Goal: Navigation & Orientation: Find specific page/section

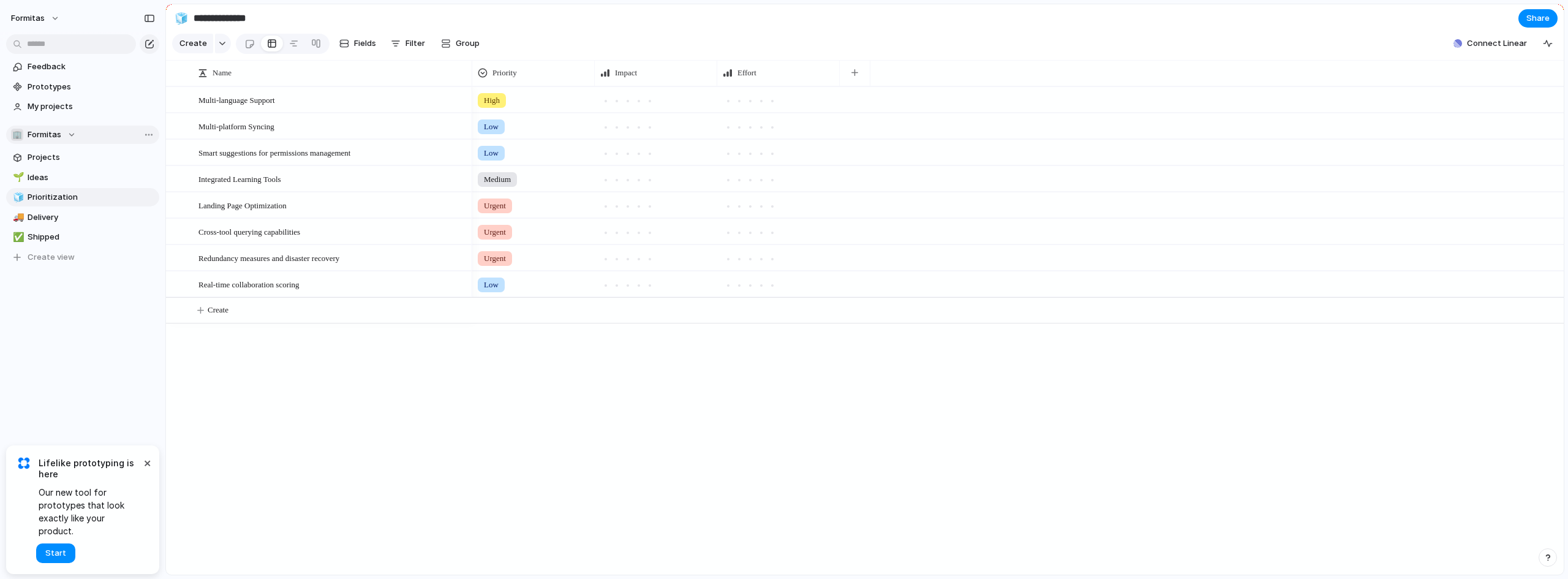
click at [72, 131] on div "🏢 Formitas" at bounding box center [44, 135] width 65 height 12
click at [72, 132] on div "🏢 Formitas Create new team" at bounding box center [784, 289] width 1568 height 579
click at [51, 16] on button "Formitas" at bounding box center [35, 18] width 61 height 20
click at [142, 119] on span "Formitas" at bounding box center [153, 124] width 33 height 12
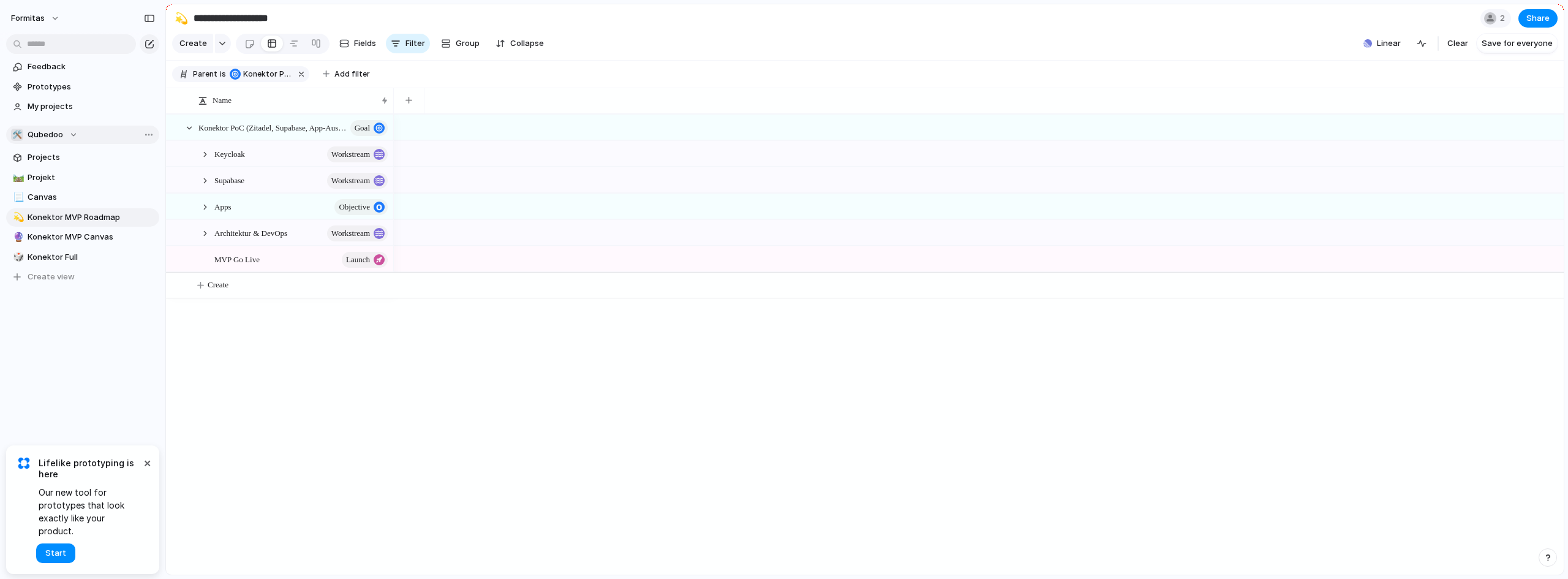
click at [74, 137] on div "🛠️ Qubedoo" at bounding box center [45, 135] width 67 height 12
click at [73, 137] on div "Formitas ⚡ Fo DTA ⚡ Fo DTS 🛠️ Qubedoo Create new team" at bounding box center [784, 289] width 1568 height 579
click at [74, 142] on button "🛠️ Qubedoo" at bounding box center [82, 134] width 154 height 18
click at [103, 372] on div "Formitas ⚡ Fo DTA ⚡ Fo DTS 🛠️ Qubedoo Create new team" at bounding box center [784, 289] width 1568 height 579
click at [48, 156] on span "Projects" at bounding box center [91, 157] width 128 height 12
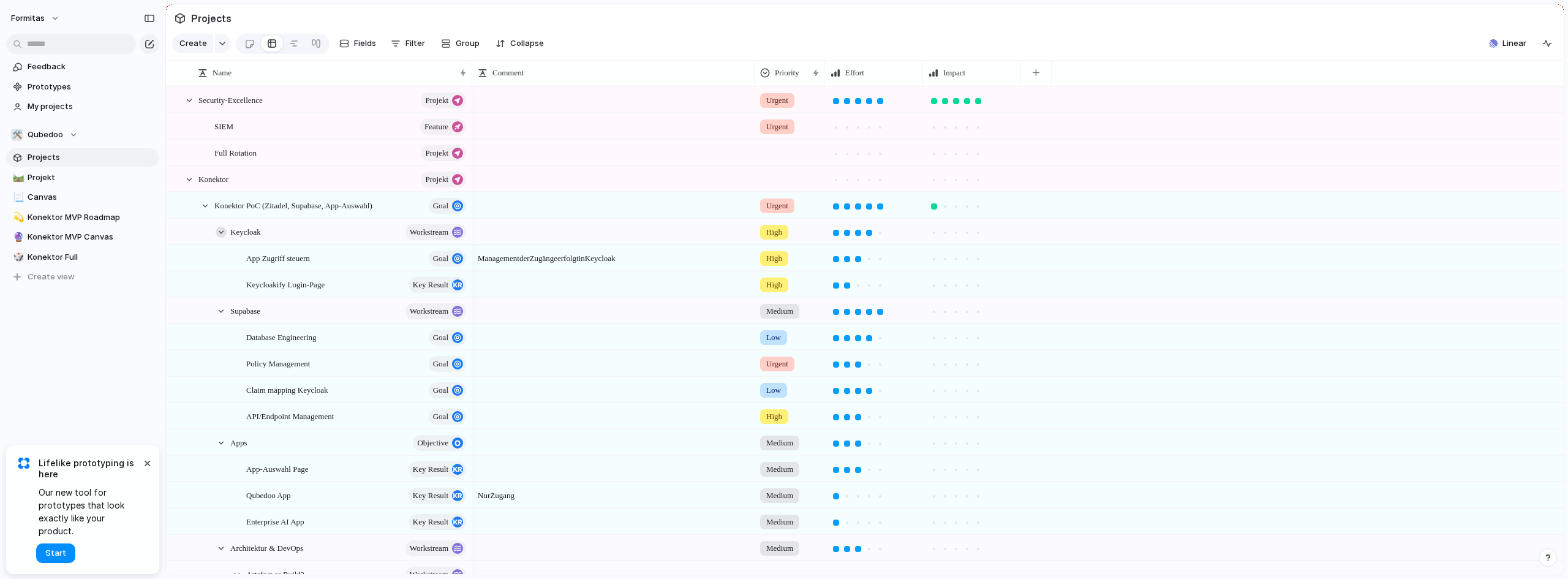
click at [220, 238] on div at bounding box center [220, 232] width 11 height 11
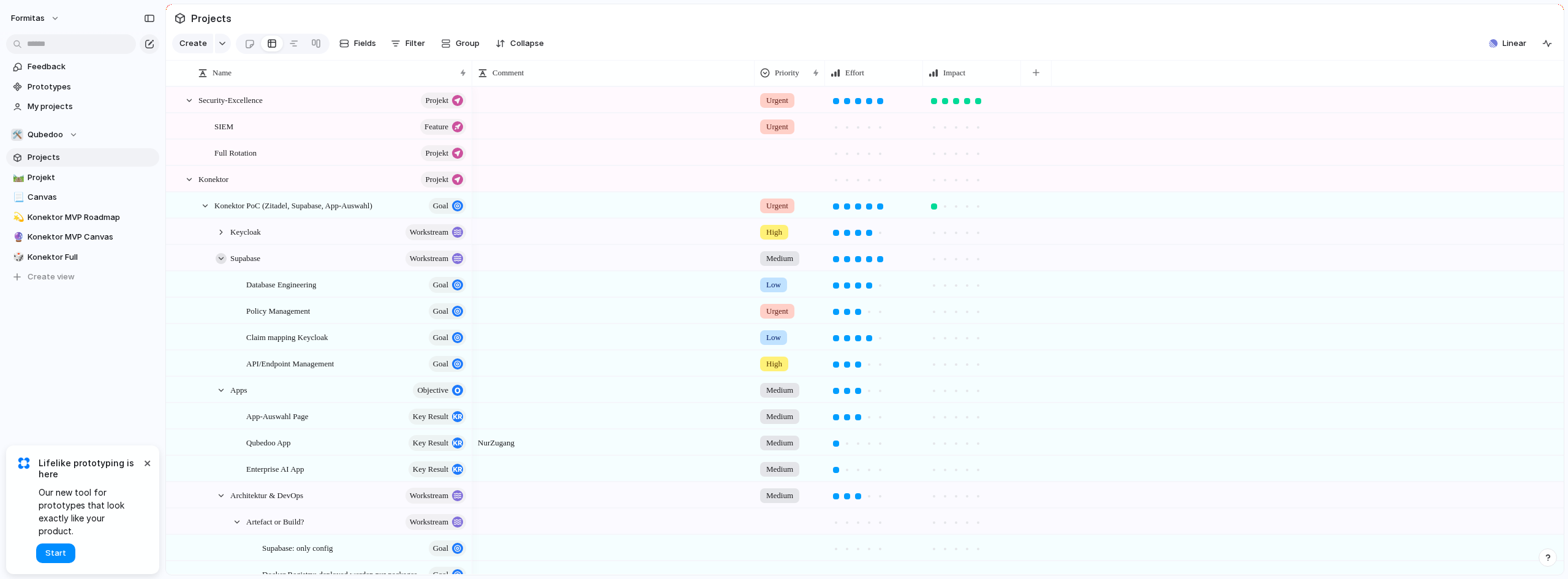
click at [224, 264] on div at bounding box center [220, 258] width 11 height 11
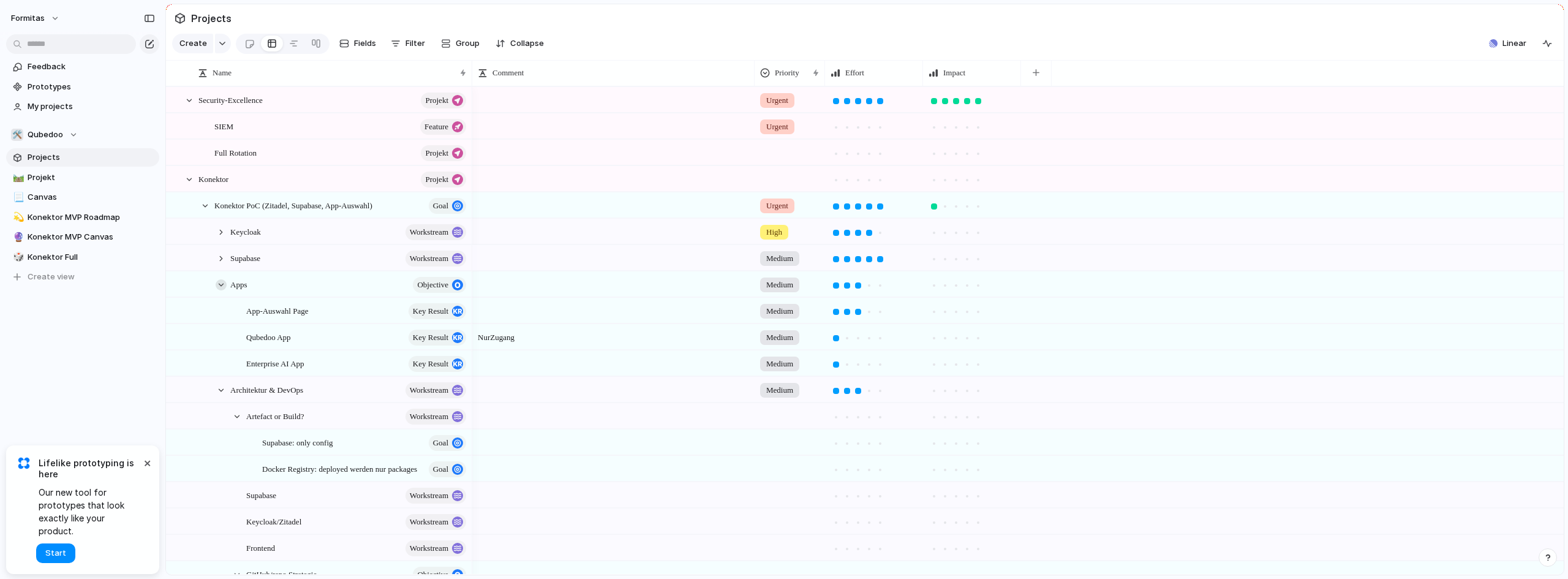
click at [220, 291] on div at bounding box center [220, 285] width 11 height 11
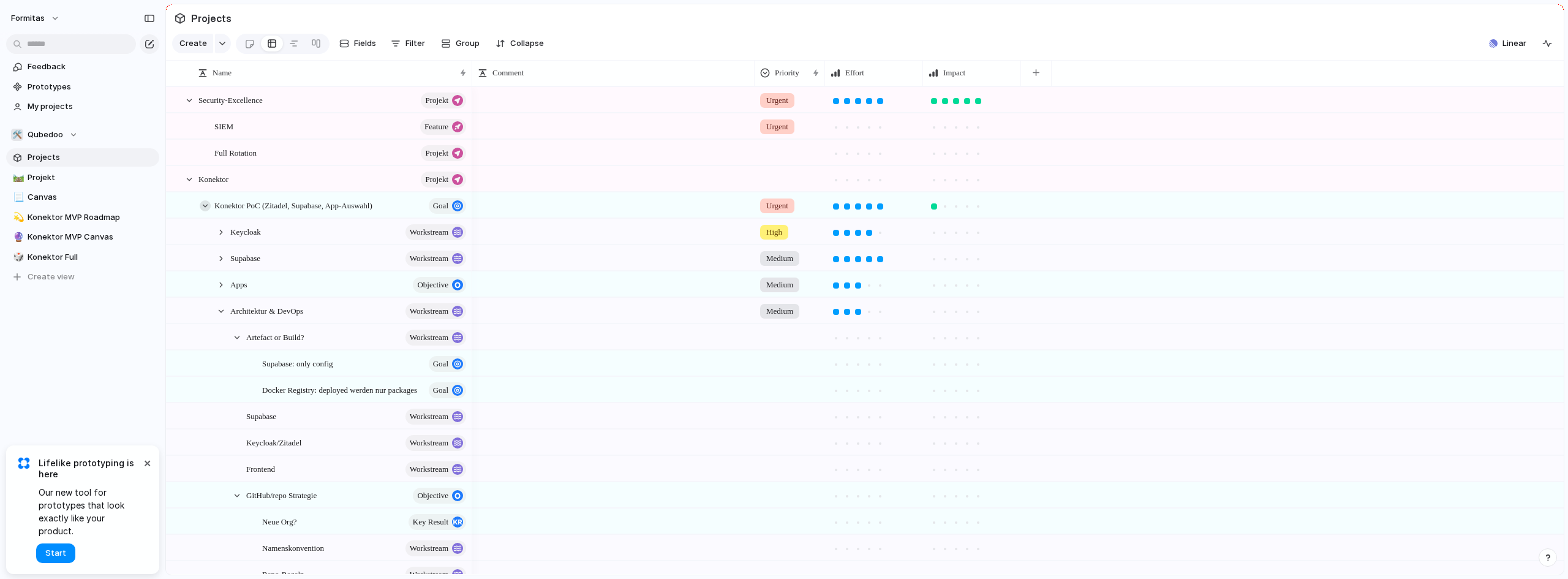
click at [202, 211] on div at bounding box center [205, 206] width 11 height 11
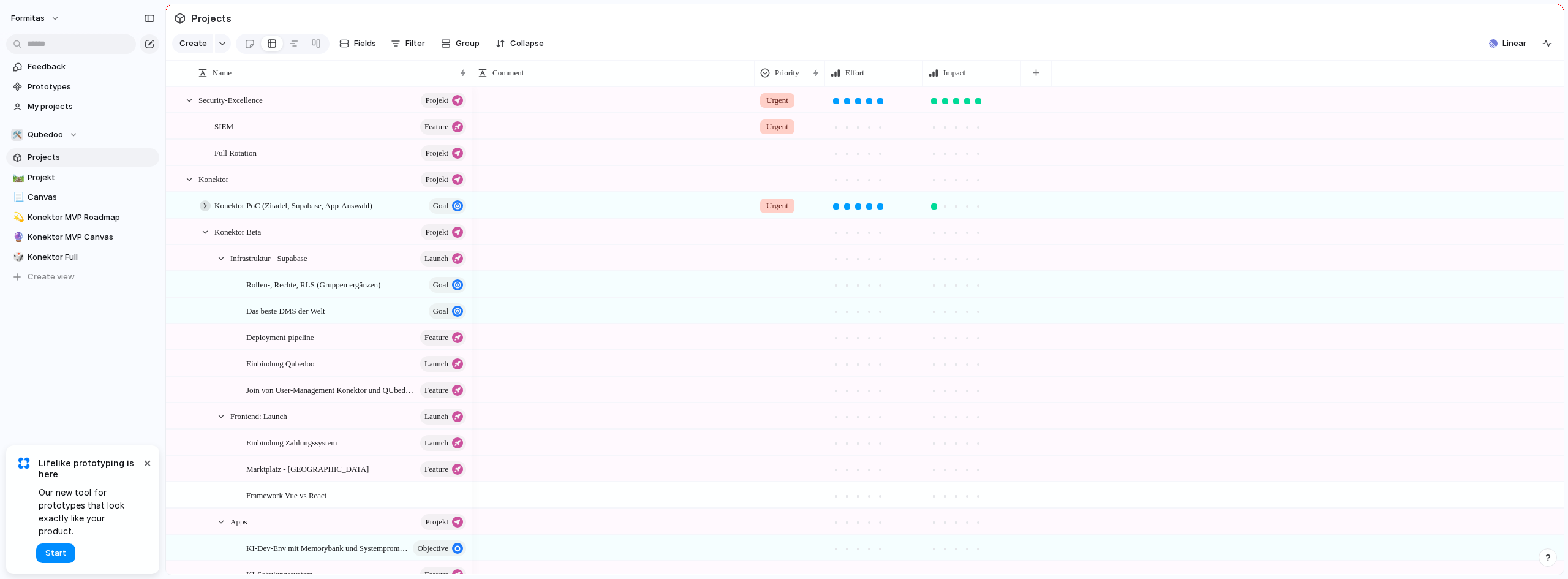
click at [202, 211] on div at bounding box center [205, 206] width 11 height 11
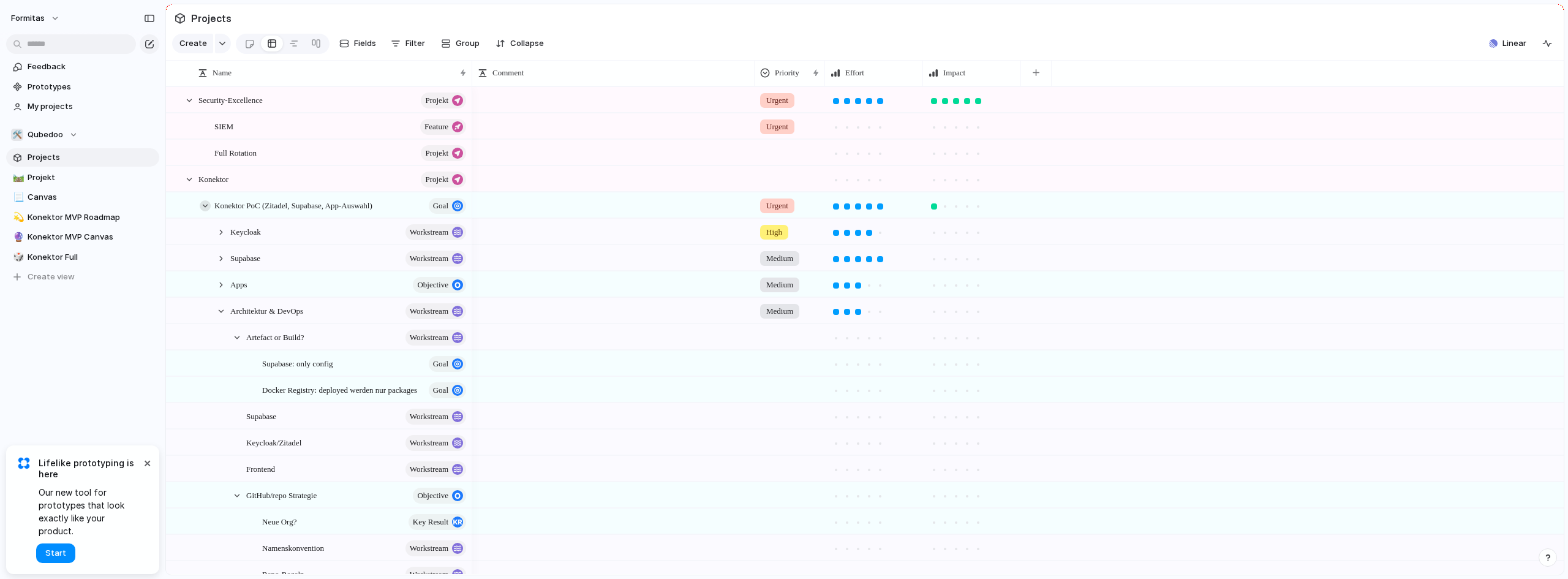
click at [202, 211] on div at bounding box center [205, 206] width 11 height 11
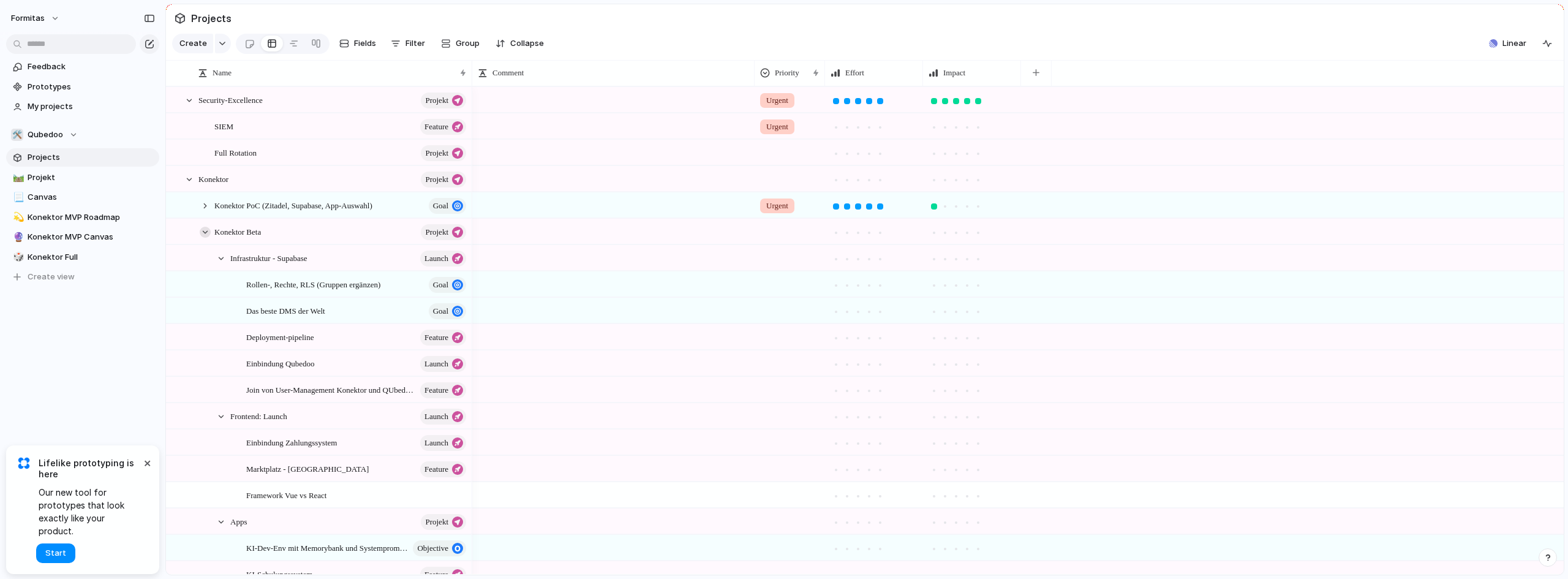
click at [208, 238] on div at bounding box center [205, 232] width 11 height 11
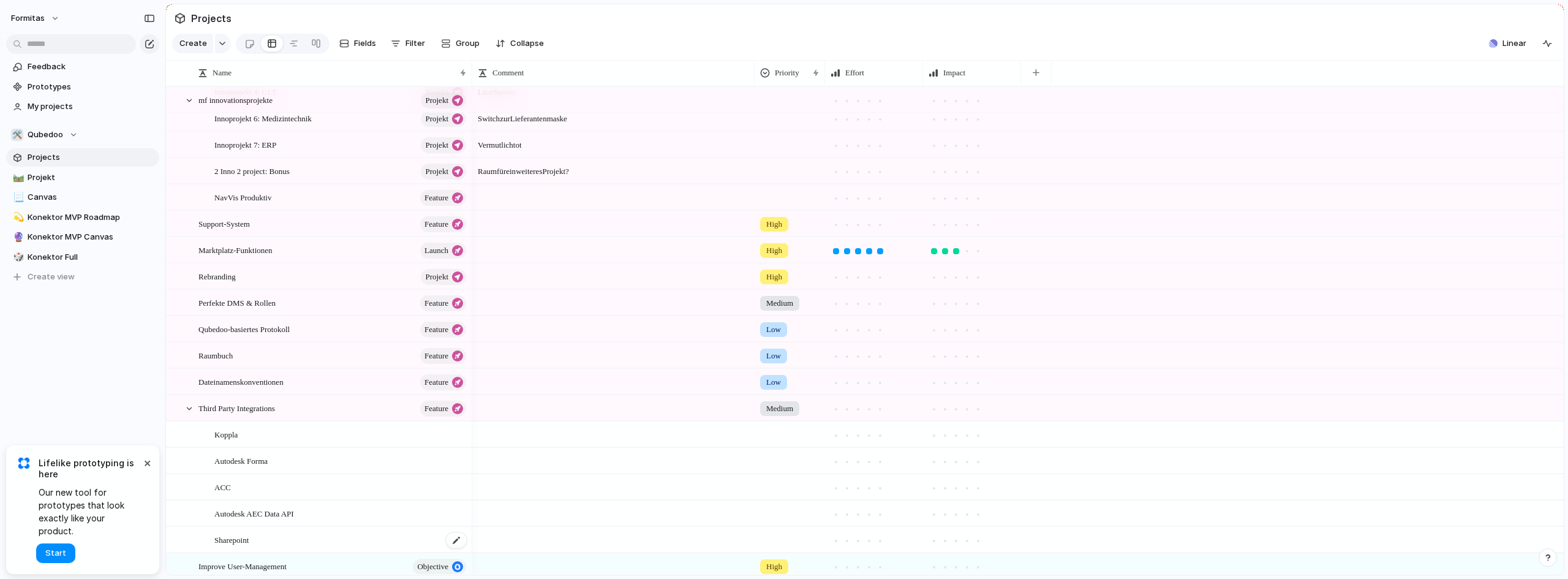
scroll to position [311, 0]
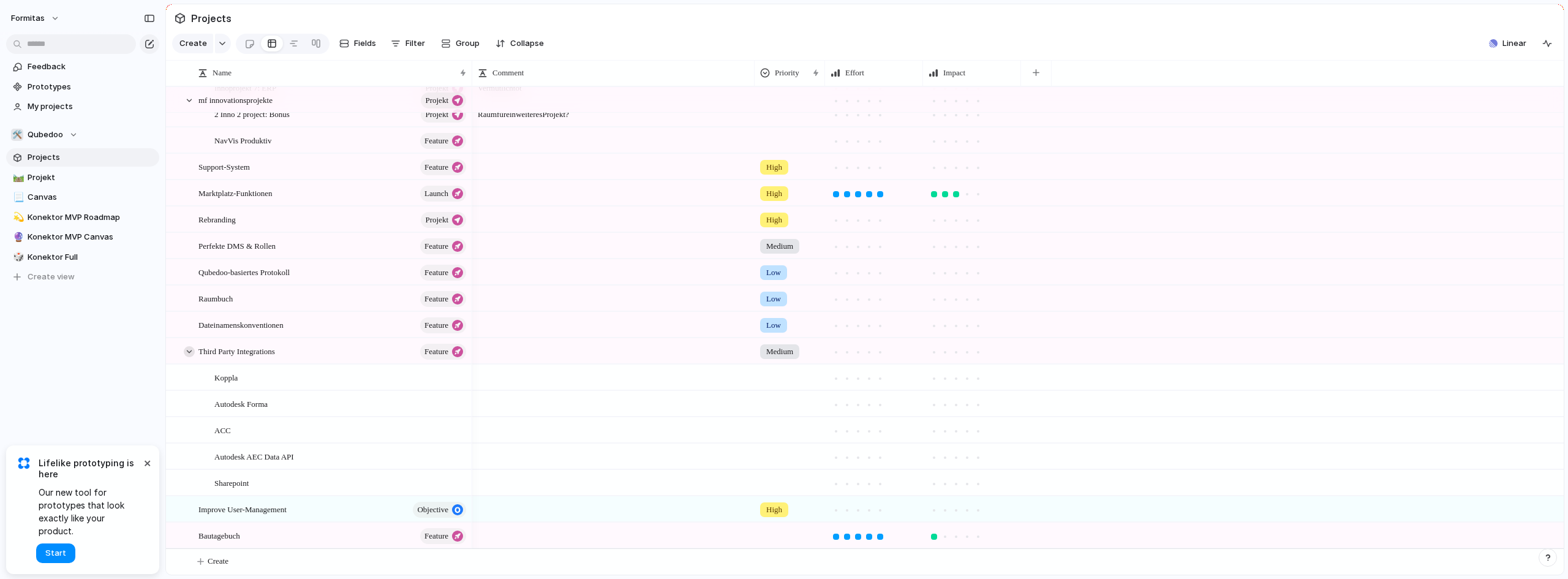
click at [185, 353] on div at bounding box center [189, 352] width 11 height 11
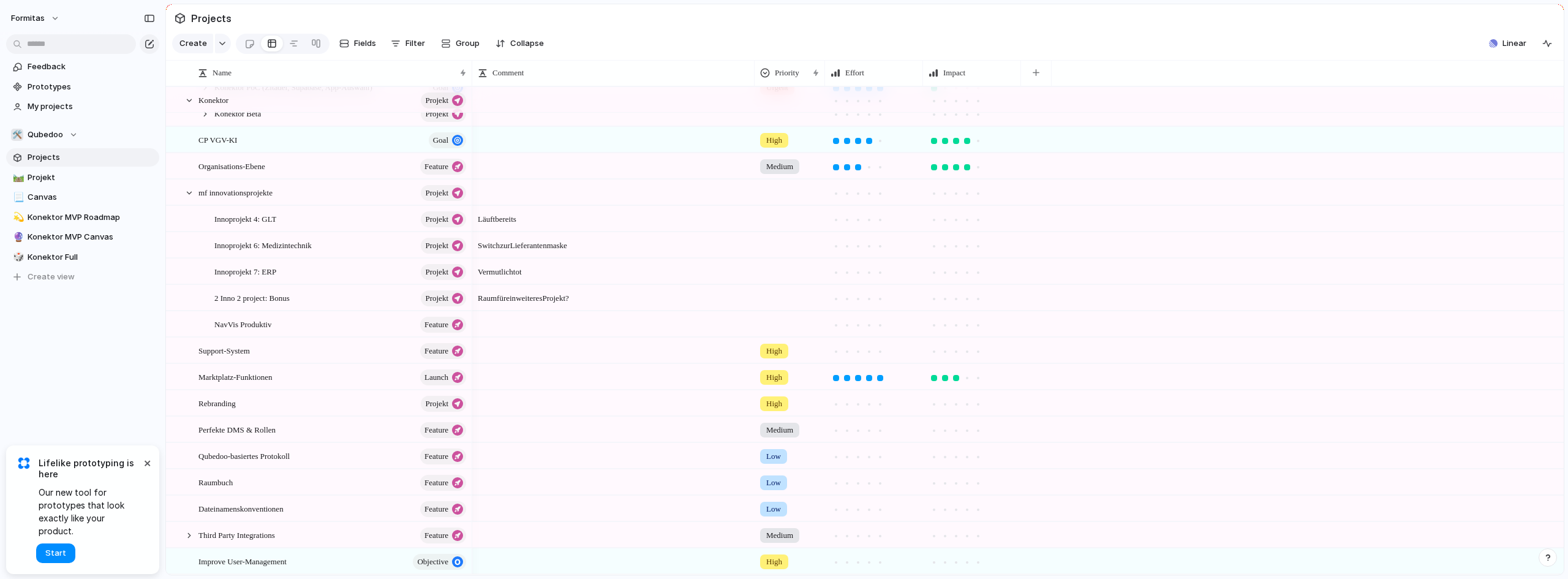
scroll to position [0, 0]
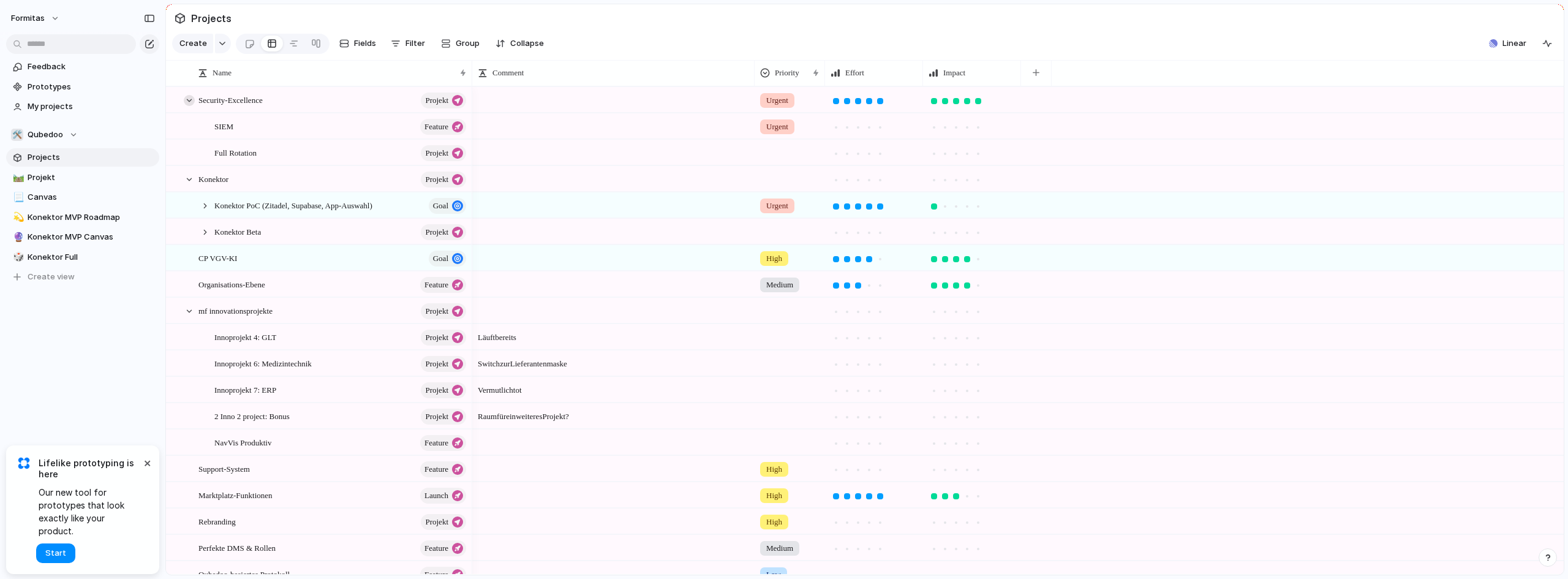
click at [186, 106] on div at bounding box center [189, 100] width 11 height 11
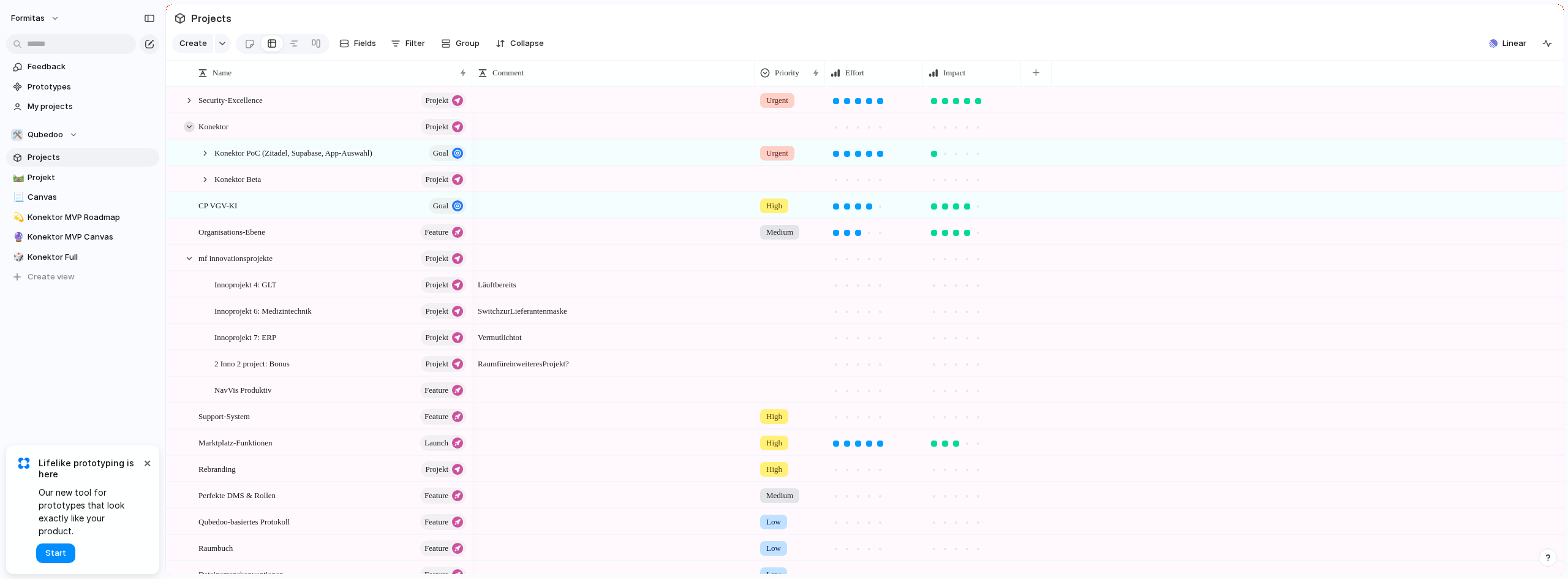
click at [188, 132] on div at bounding box center [189, 126] width 11 height 11
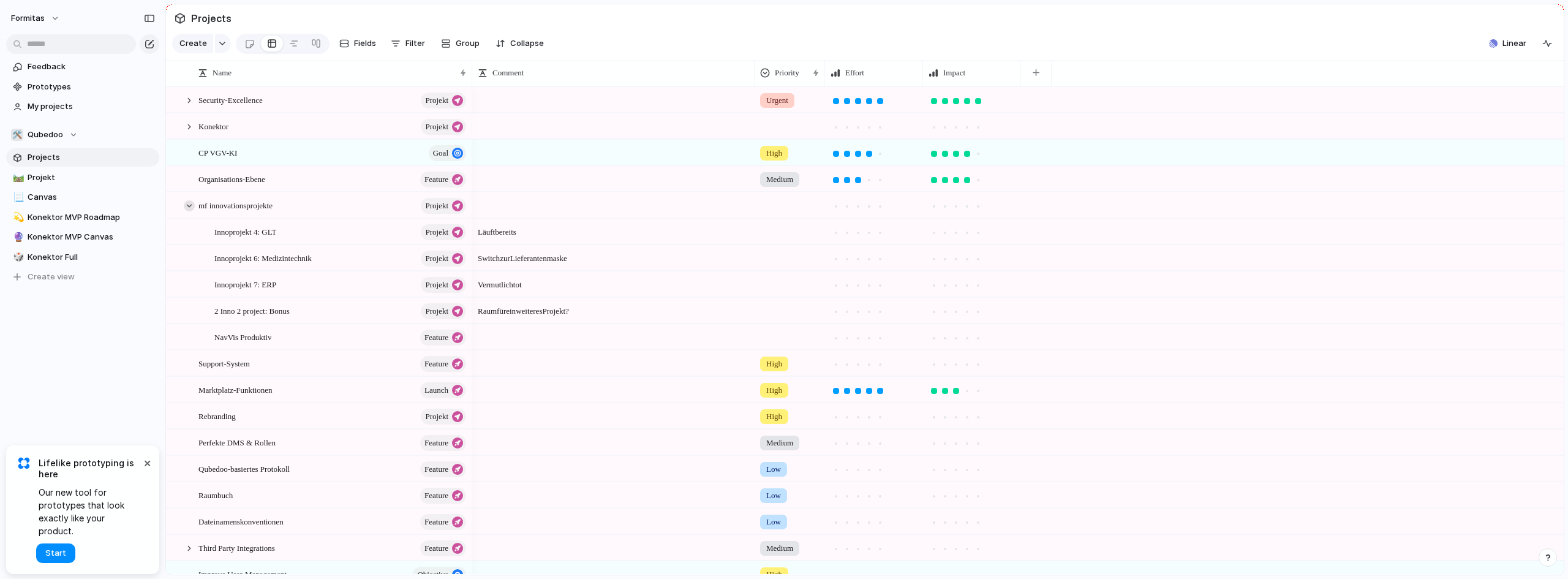
click at [191, 211] on div at bounding box center [189, 206] width 11 height 11
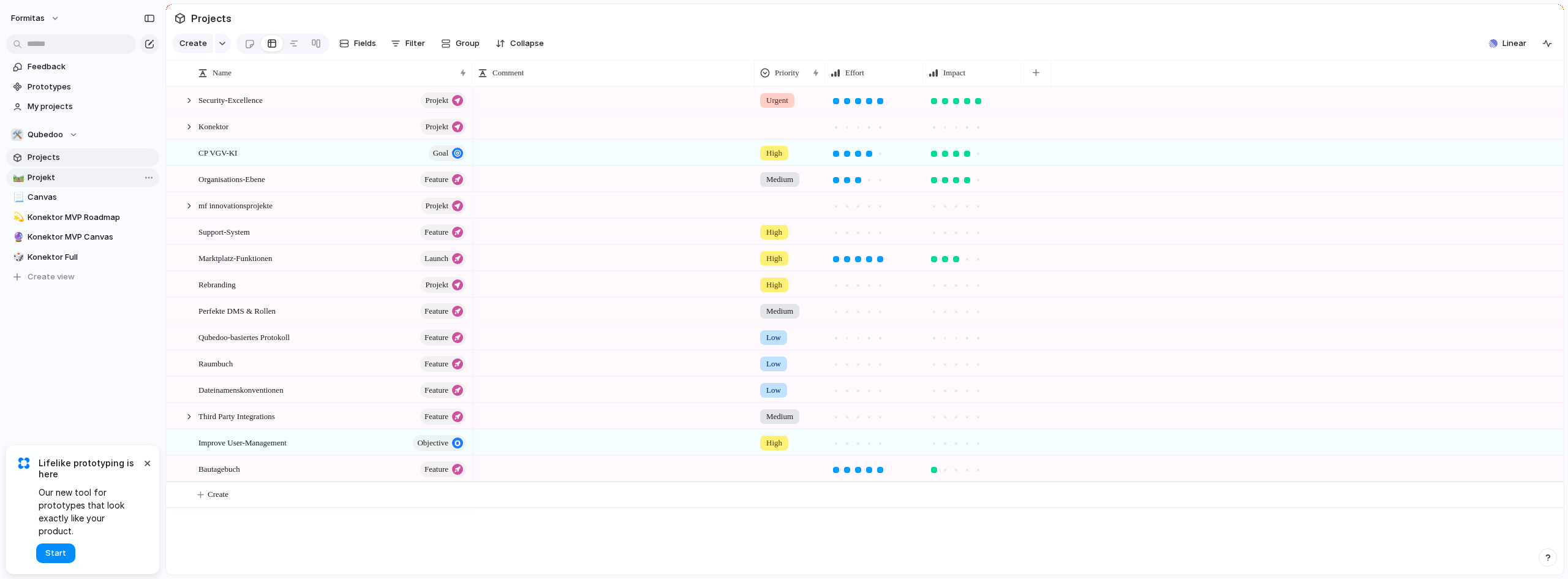
click at [46, 178] on span "Projekt" at bounding box center [91, 178] width 128 height 12
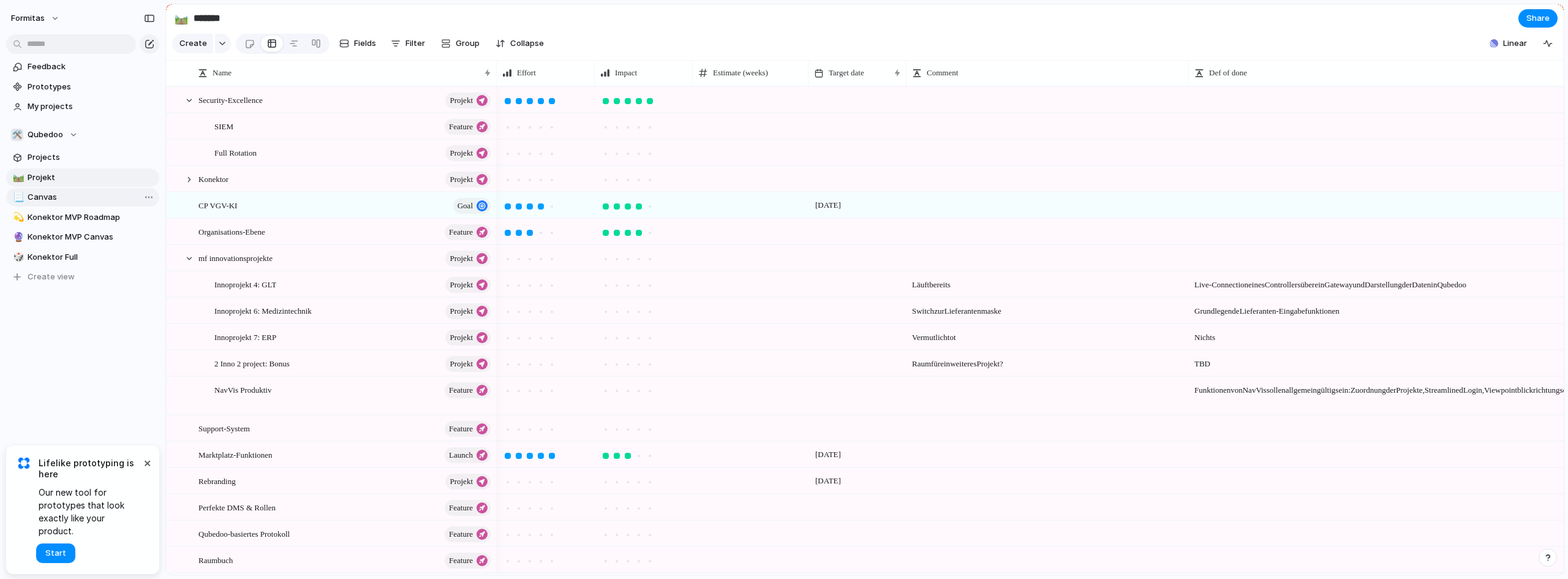
click at [53, 202] on span "Canvas" at bounding box center [91, 197] width 128 height 12
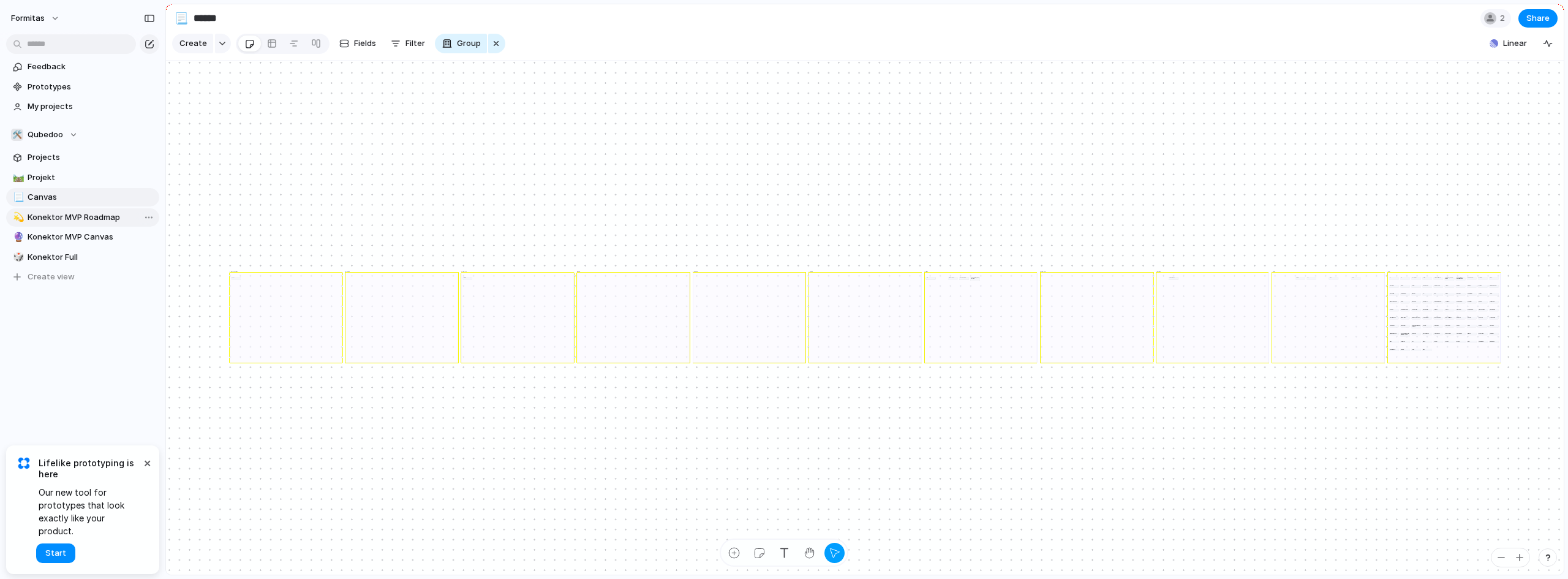
click at [56, 218] on span "Konektor MVP Roadmap" at bounding box center [91, 217] width 128 height 12
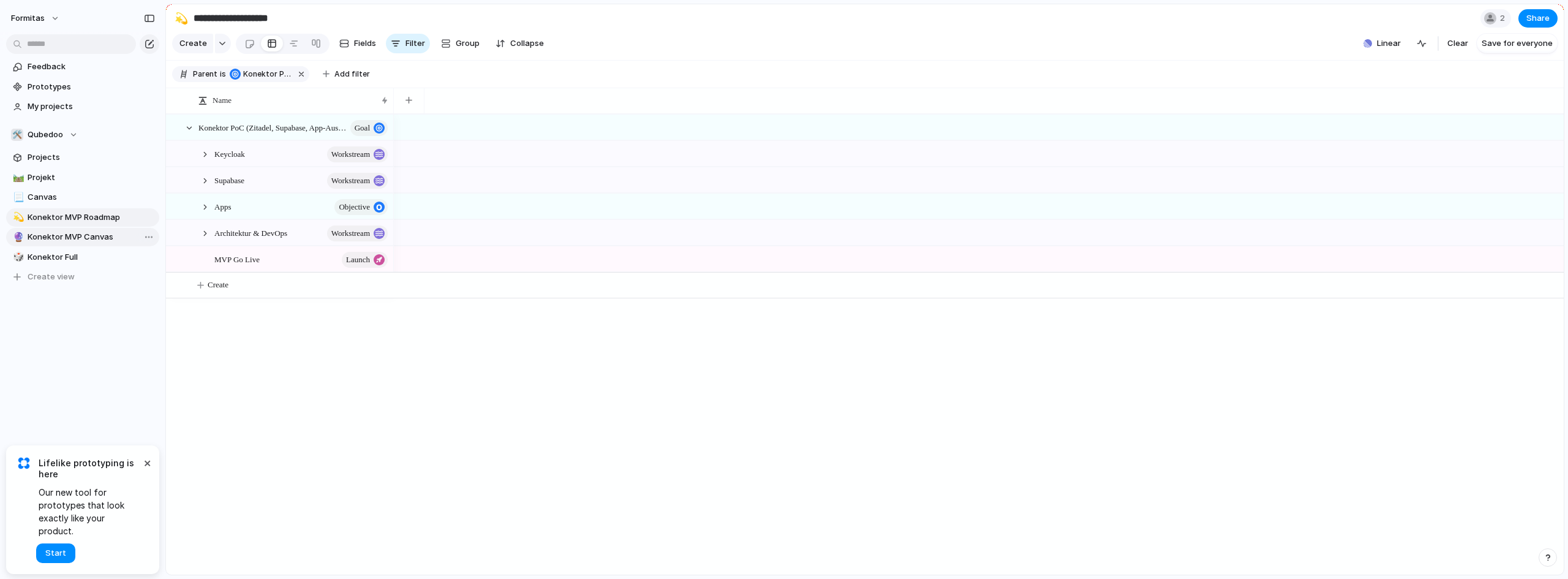
click at [44, 234] on span "Konektor MVP Canvas" at bounding box center [91, 237] width 128 height 12
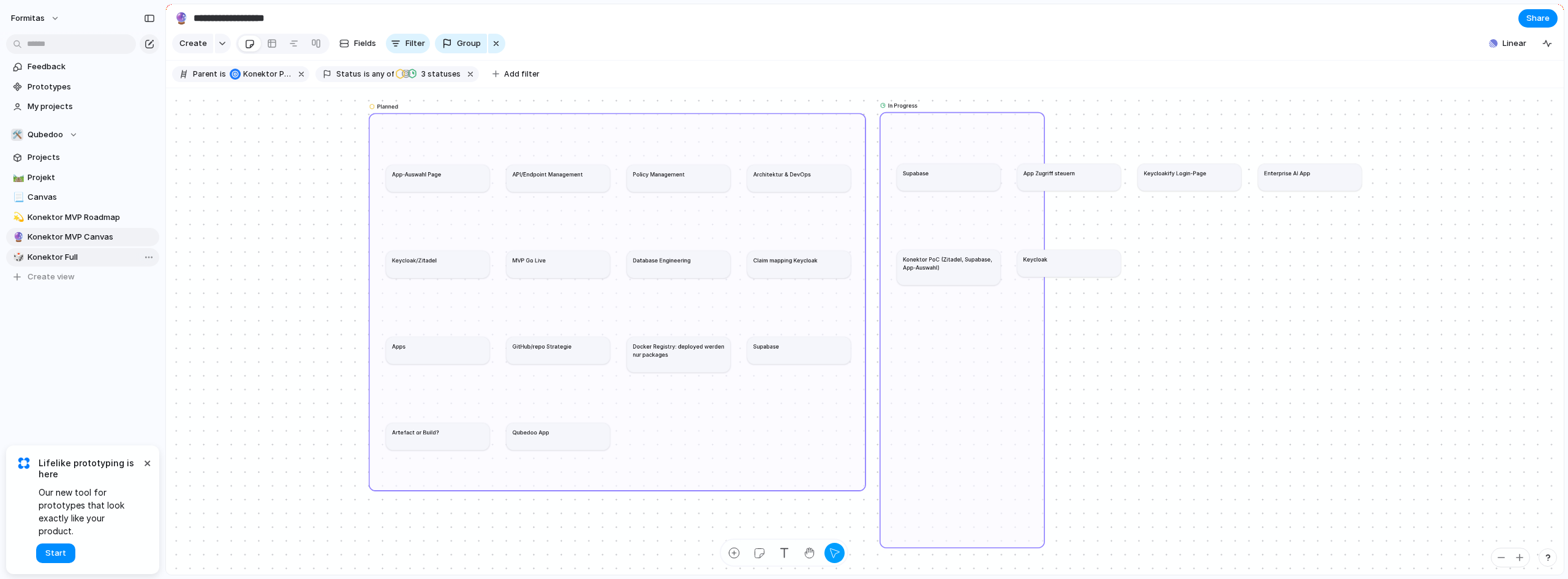
click at [63, 259] on span "Konektor Full" at bounding box center [91, 257] width 128 height 12
type input "**********"
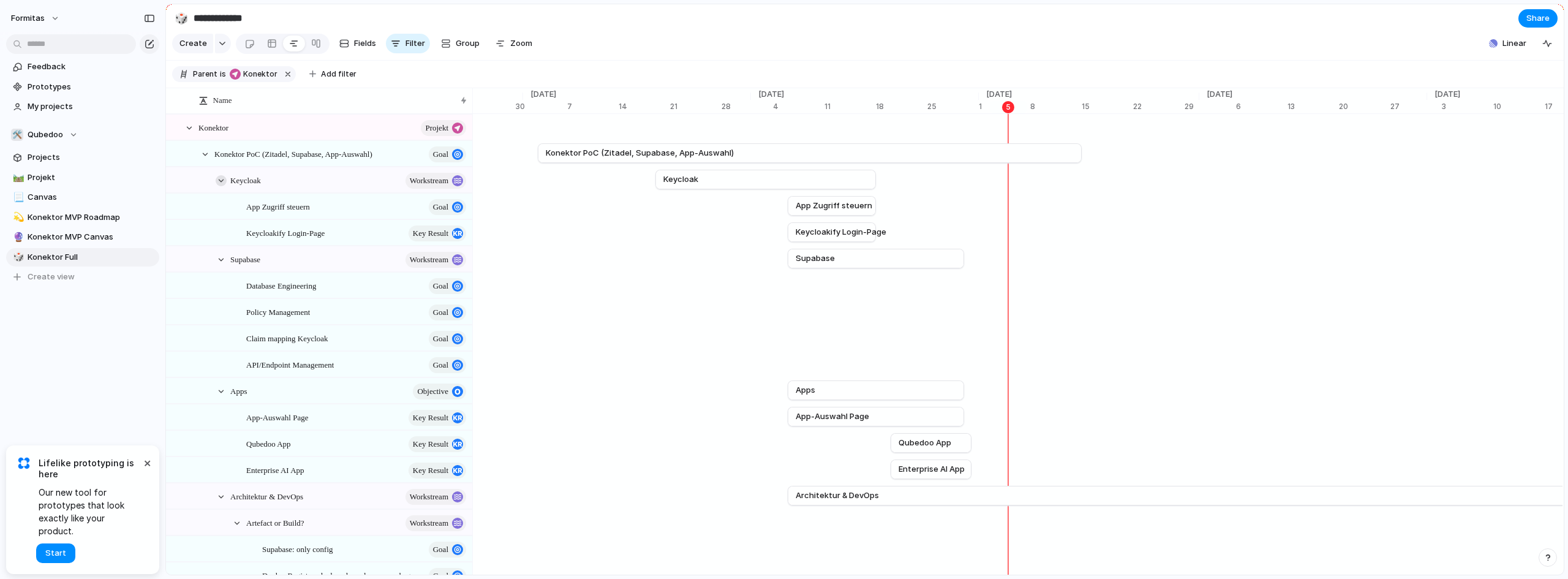
click at [222, 186] on div at bounding box center [220, 180] width 11 height 11
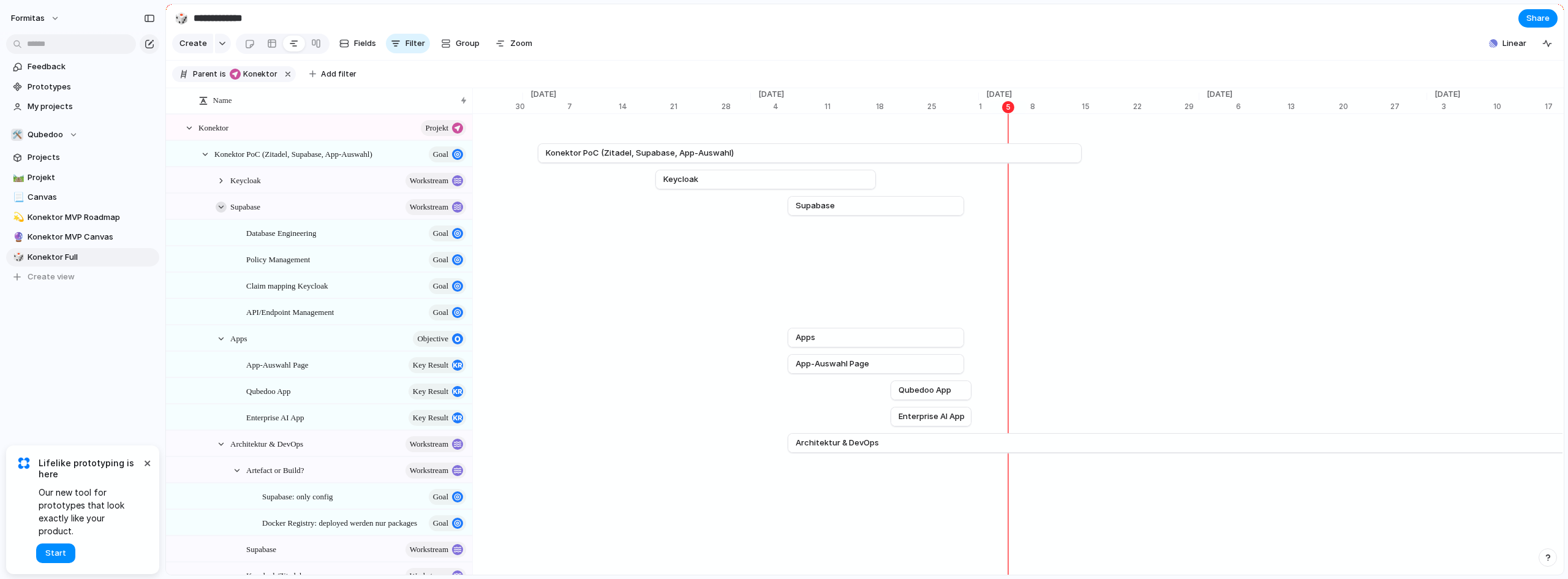
click at [223, 213] on div at bounding box center [220, 207] width 11 height 11
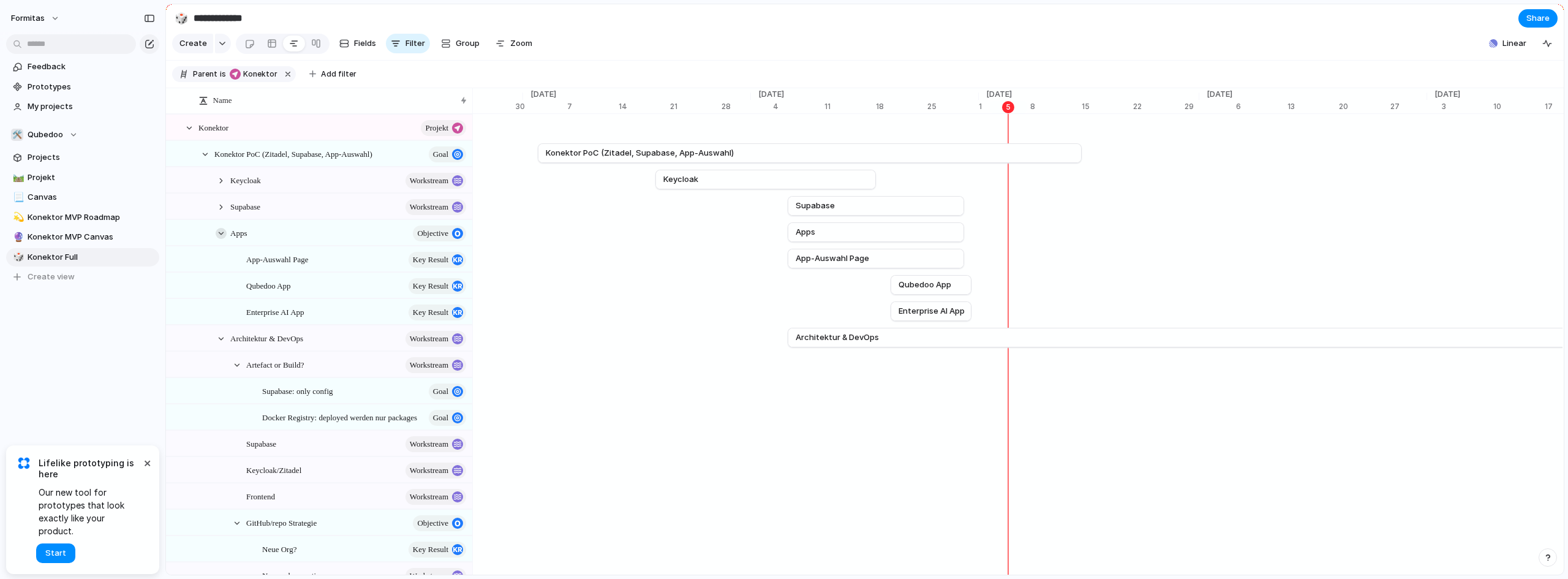
click at [220, 239] on div at bounding box center [220, 233] width 11 height 11
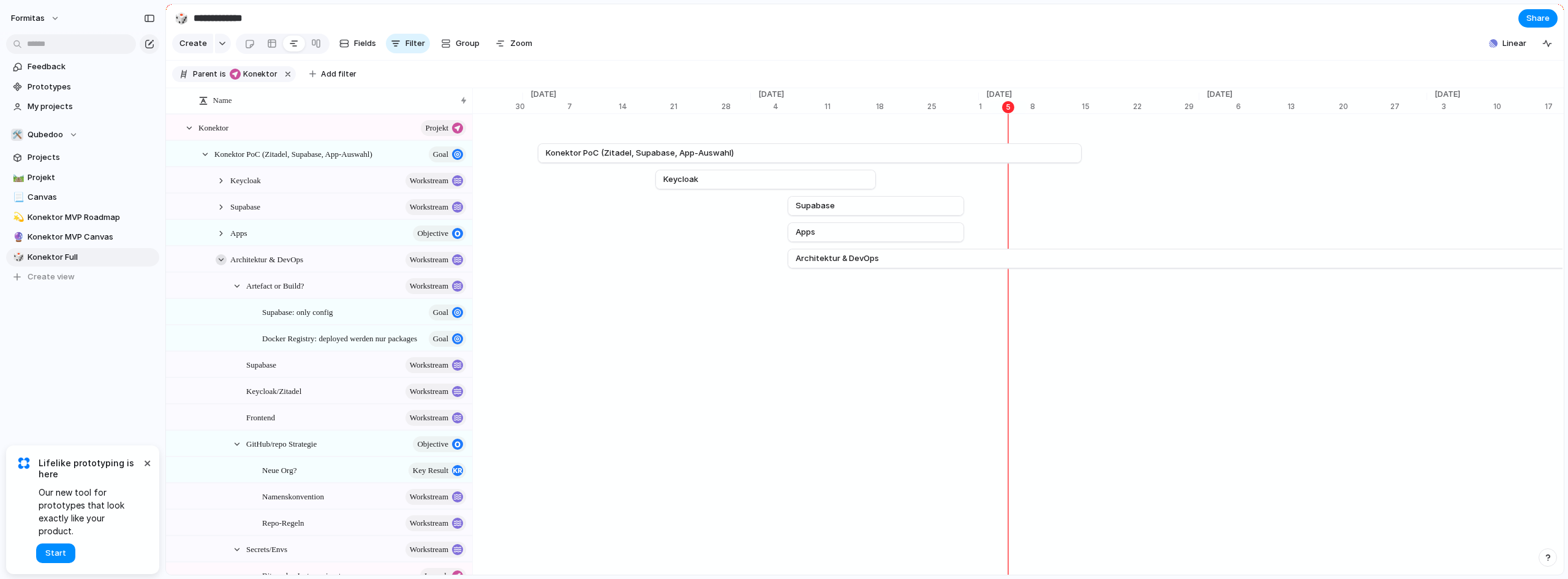
click at [220, 265] on div at bounding box center [220, 259] width 11 height 11
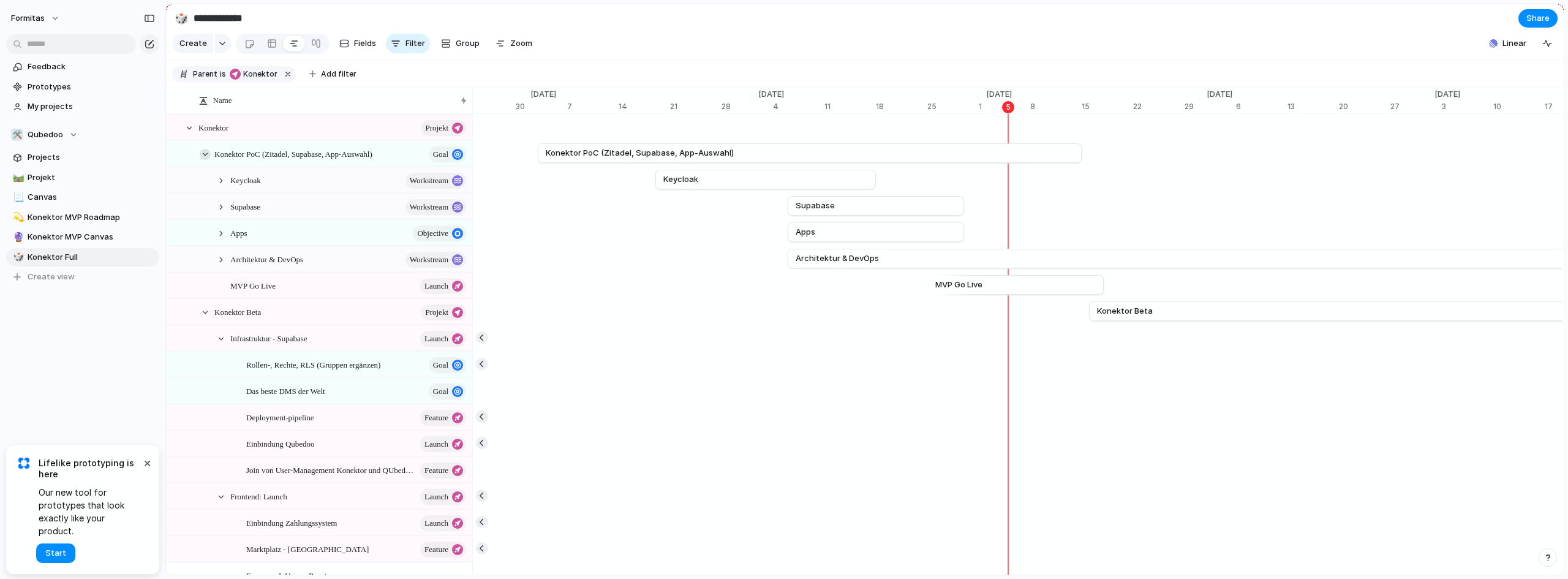
click at [205, 160] on div at bounding box center [205, 154] width 11 height 11
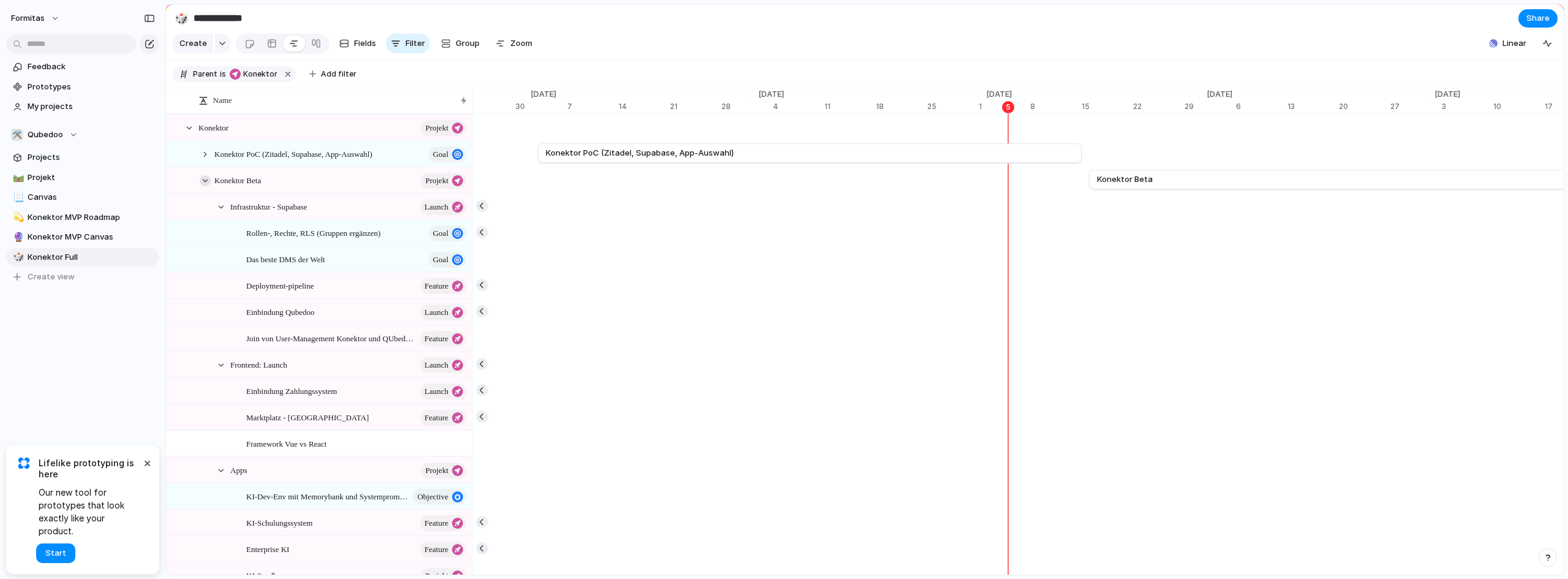
click at [207, 186] on div at bounding box center [205, 180] width 11 height 11
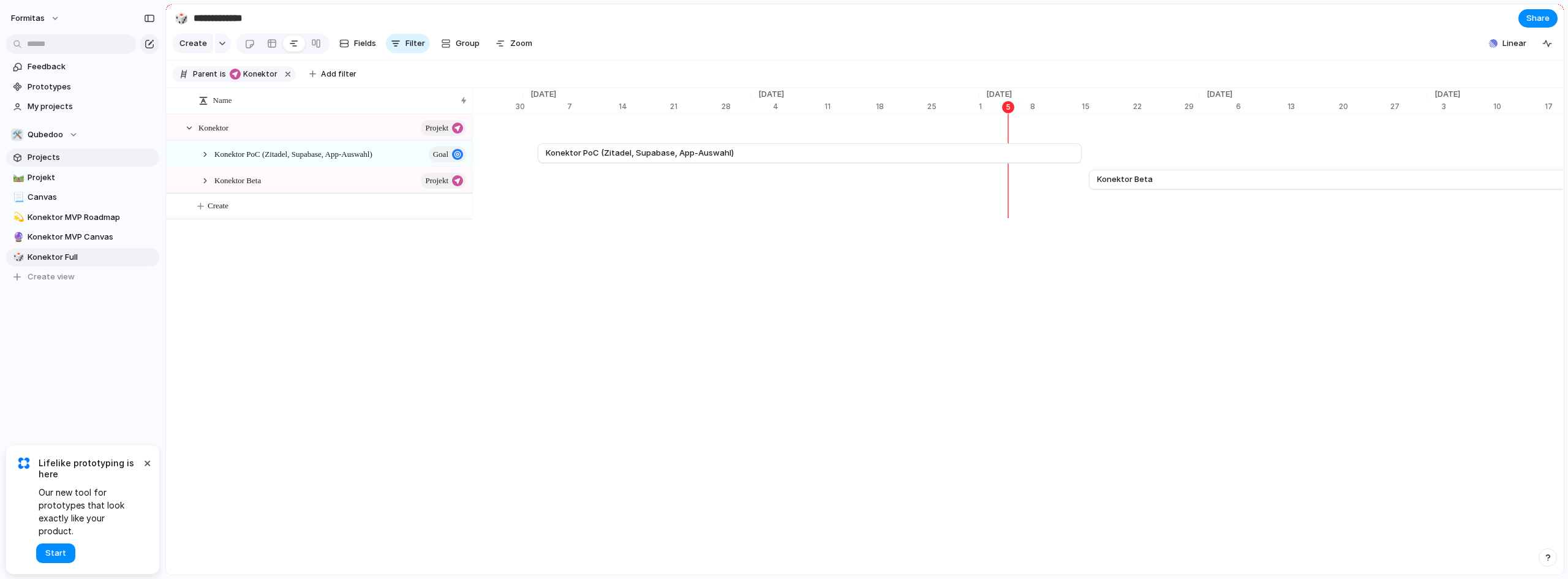
click at [74, 160] on span "Projects" at bounding box center [91, 157] width 128 height 12
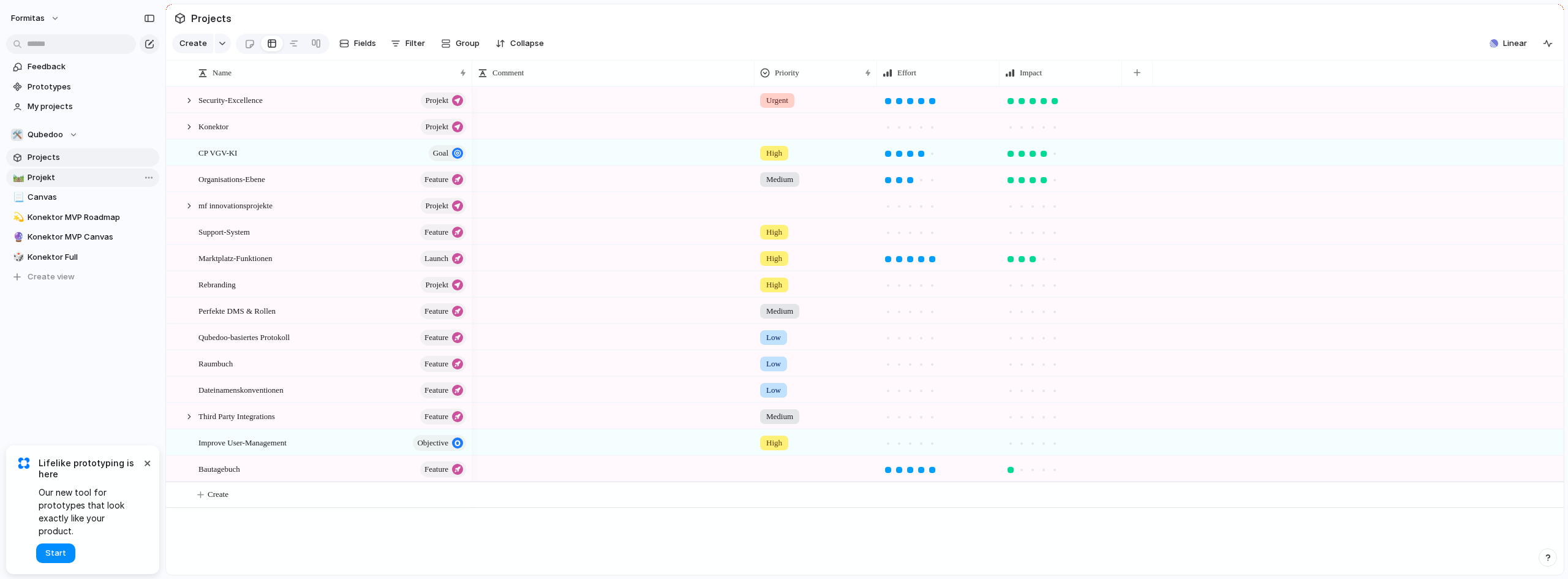
click at [95, 184] on link "🛤️ Projekt" at bounding box center [82, 177] width 154 height 18
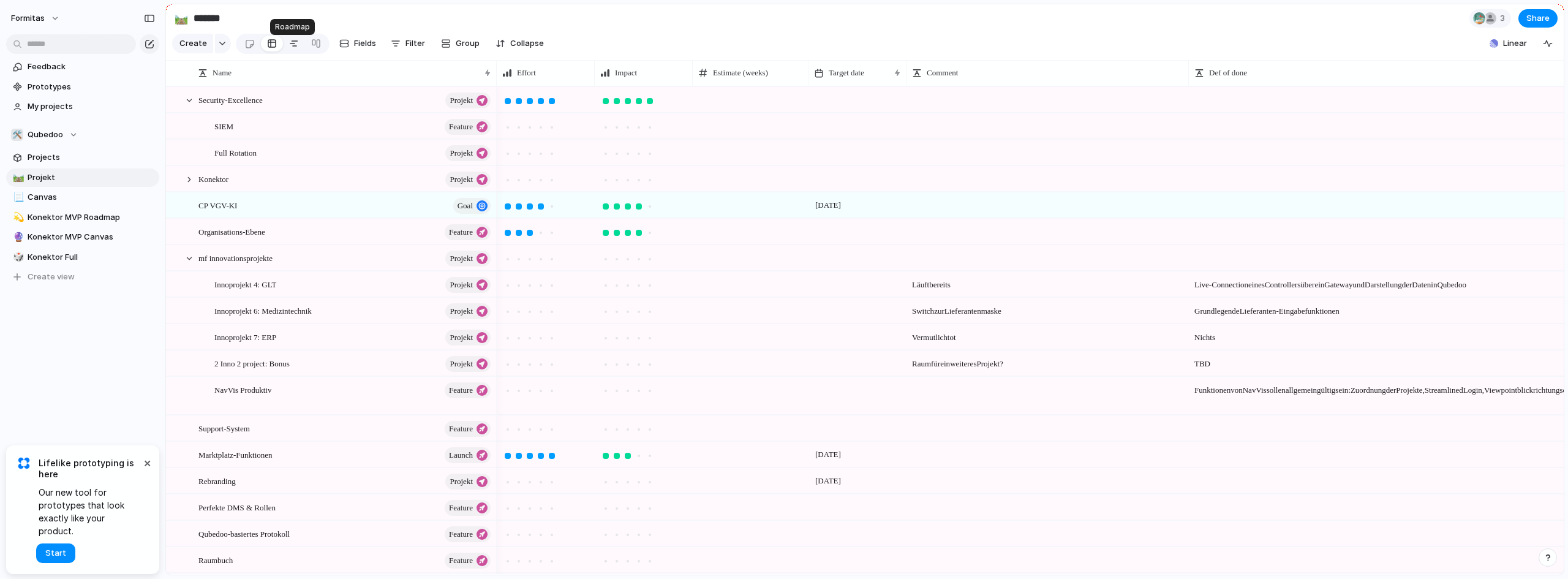
click at [295, 51] on div at bounding box center [293, 43] width 9 height 20
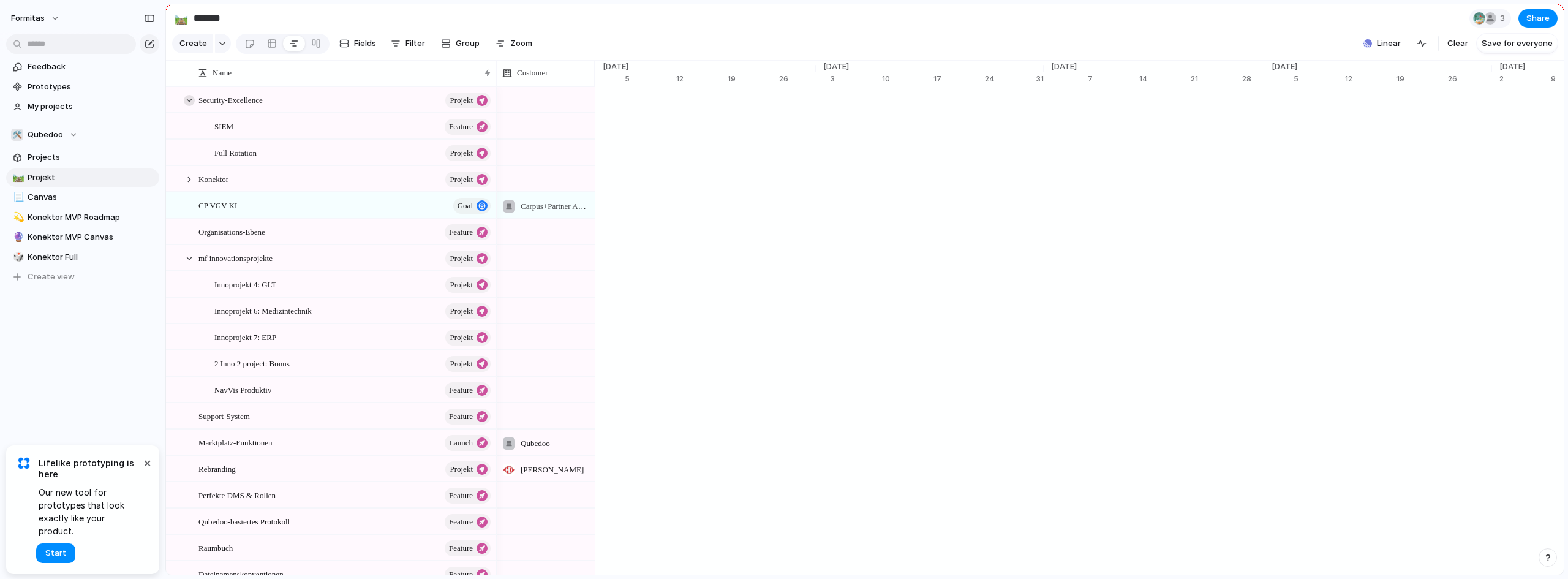
click at [194, 106] on div at bounding box center [189, 100] width 11 height 11
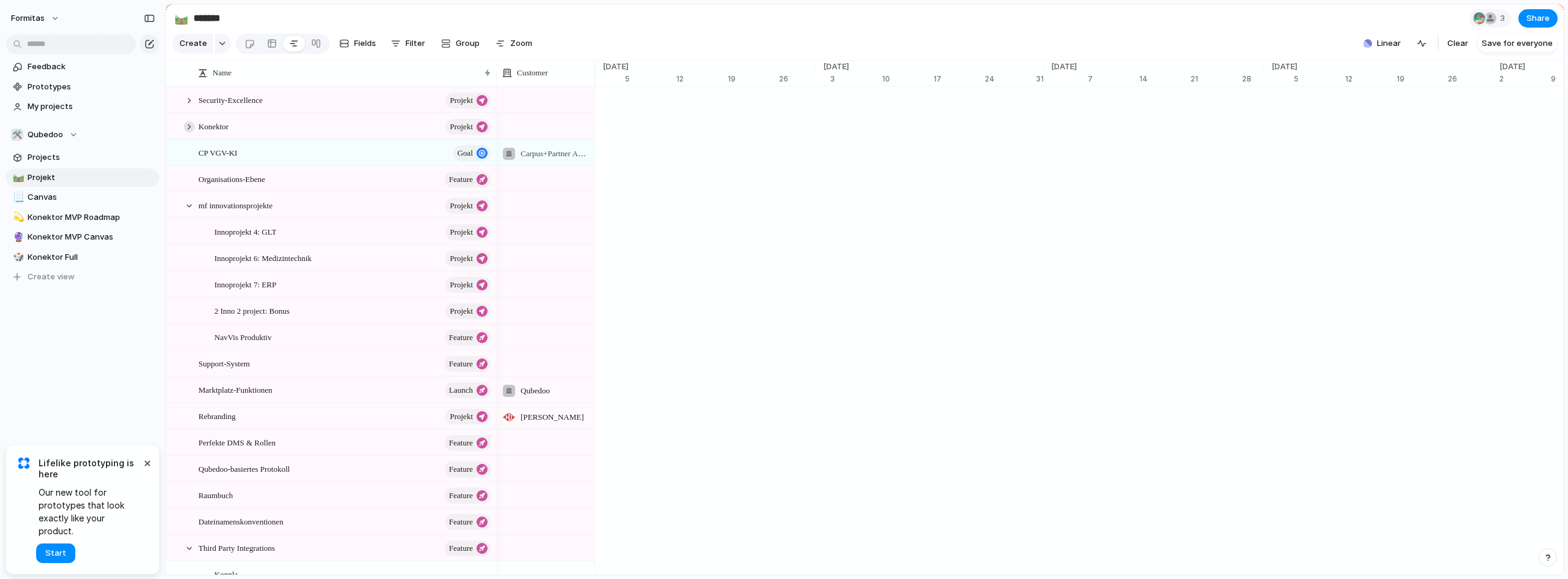
click at [192, 132] on div at bounding box center [189, 126] width 11 height 11
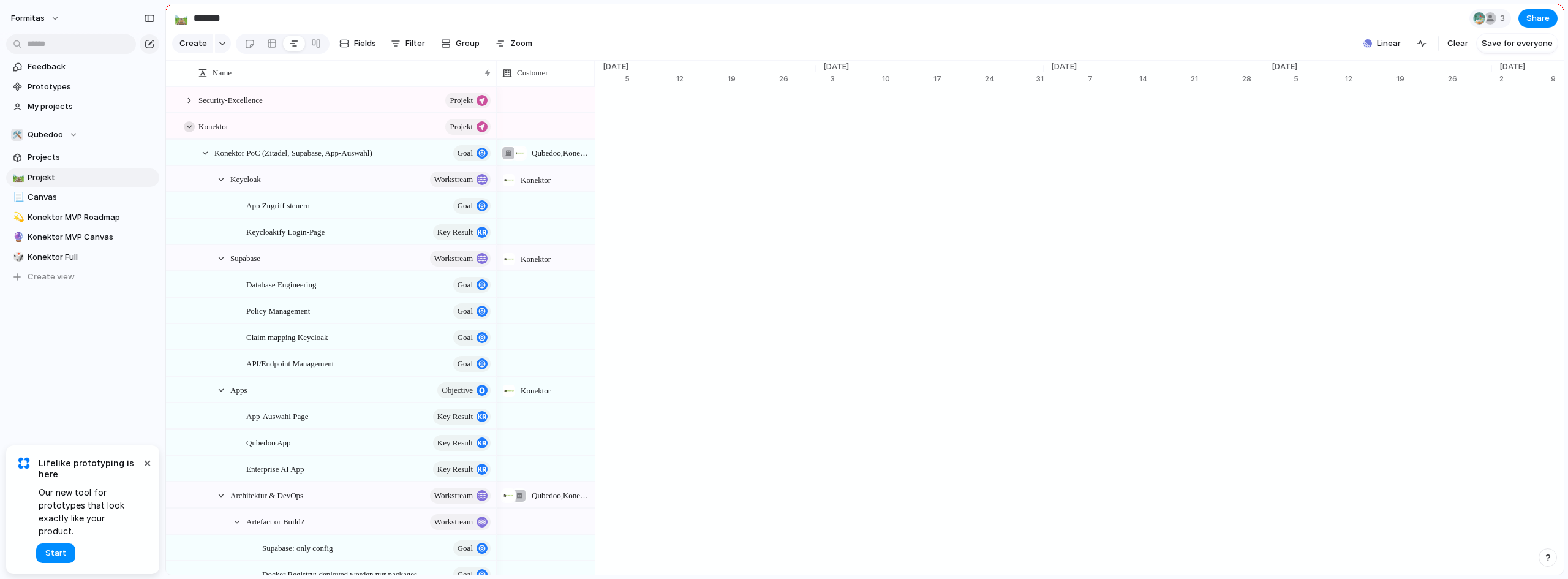
click at [187, 132] on div at bounding box center [189, 126] width 11 height 11
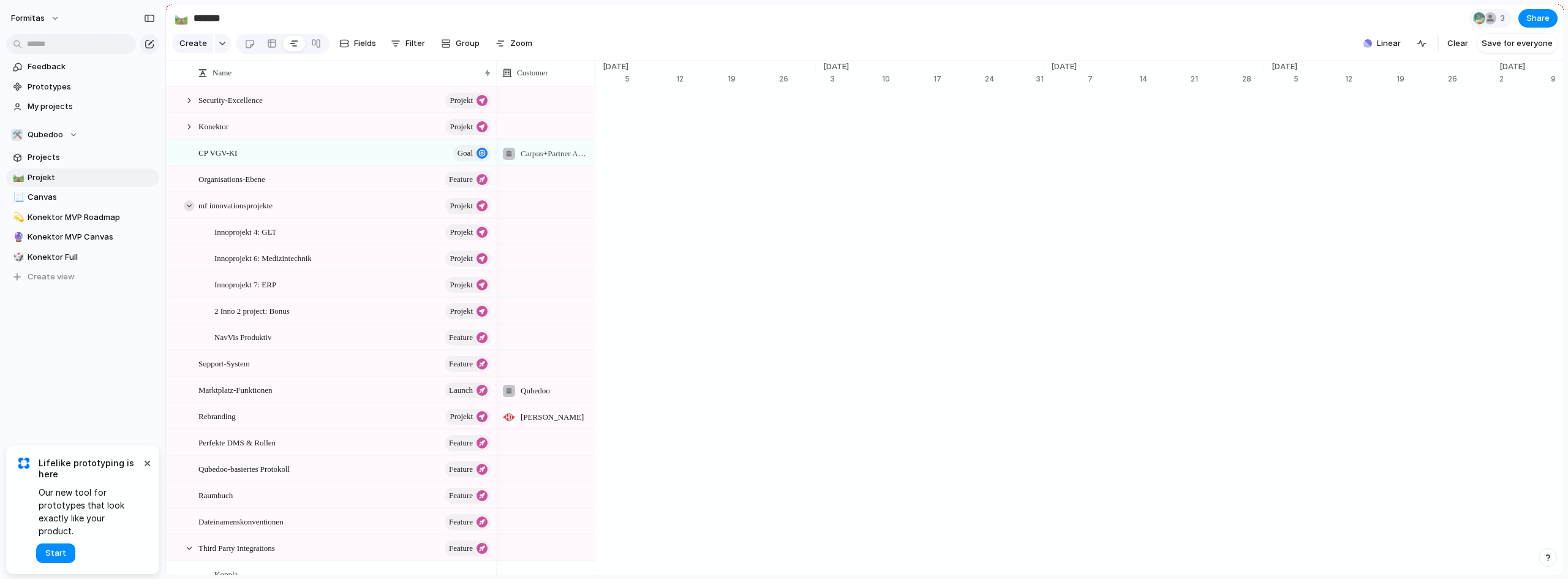
click at [187, 211] on div at bounding box center [189, 206] width 11 height 11
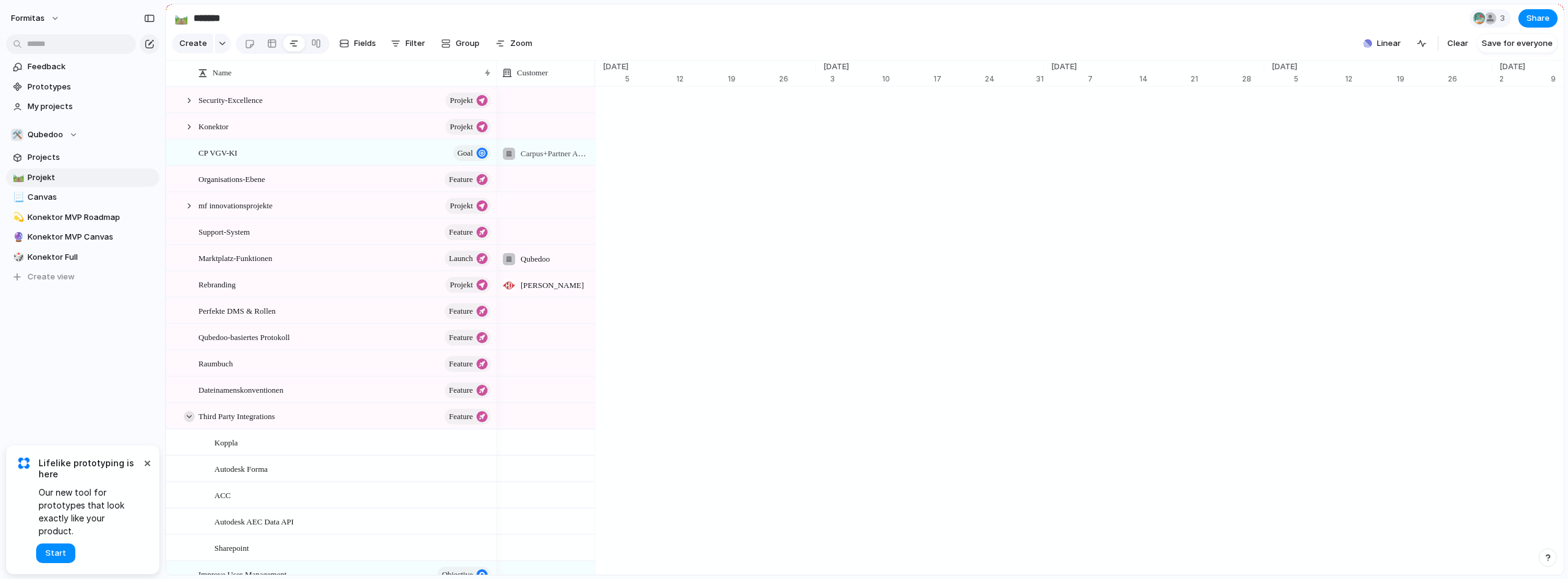
click at [188, 422] on div at bounding box center [189, 416] width 11 height 11
click at [30, 202] on span "Canvas" at bounding box center [91, 197] width 128 height 12
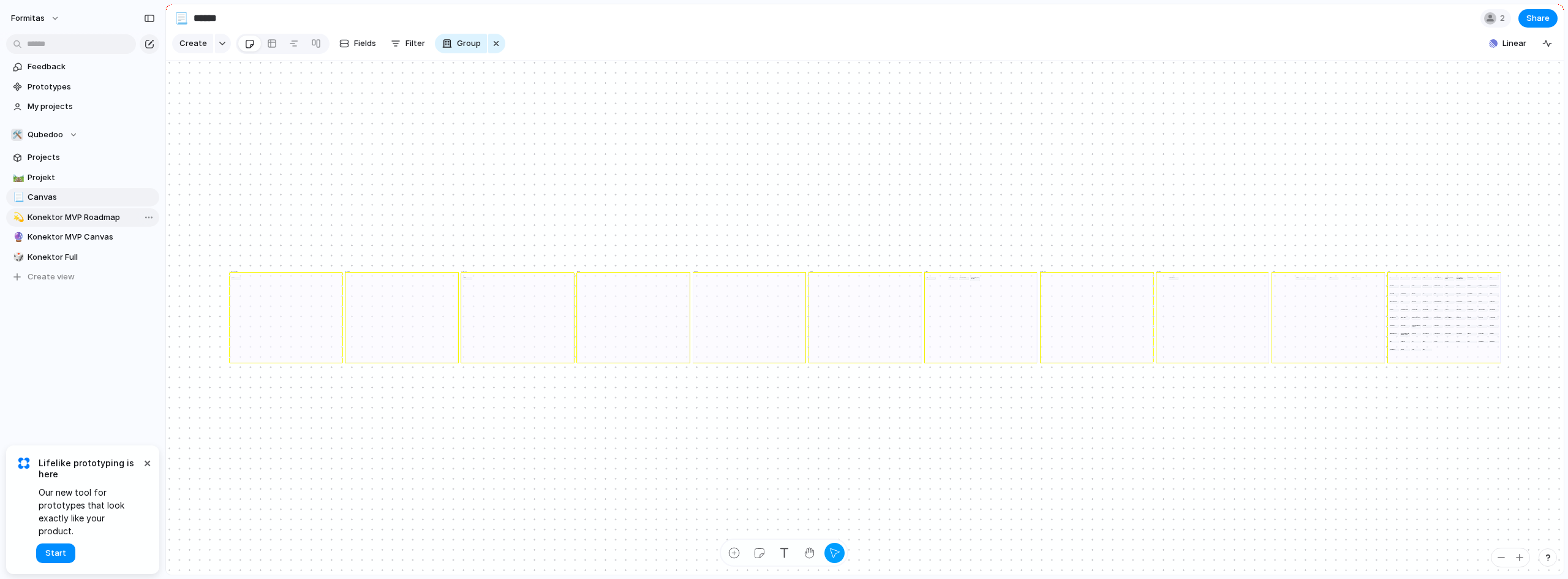
click at [41, 215] on span "Konektor MVP Roadmap" at bounding box center [91, 217] width 128 height 12
type input "**********"
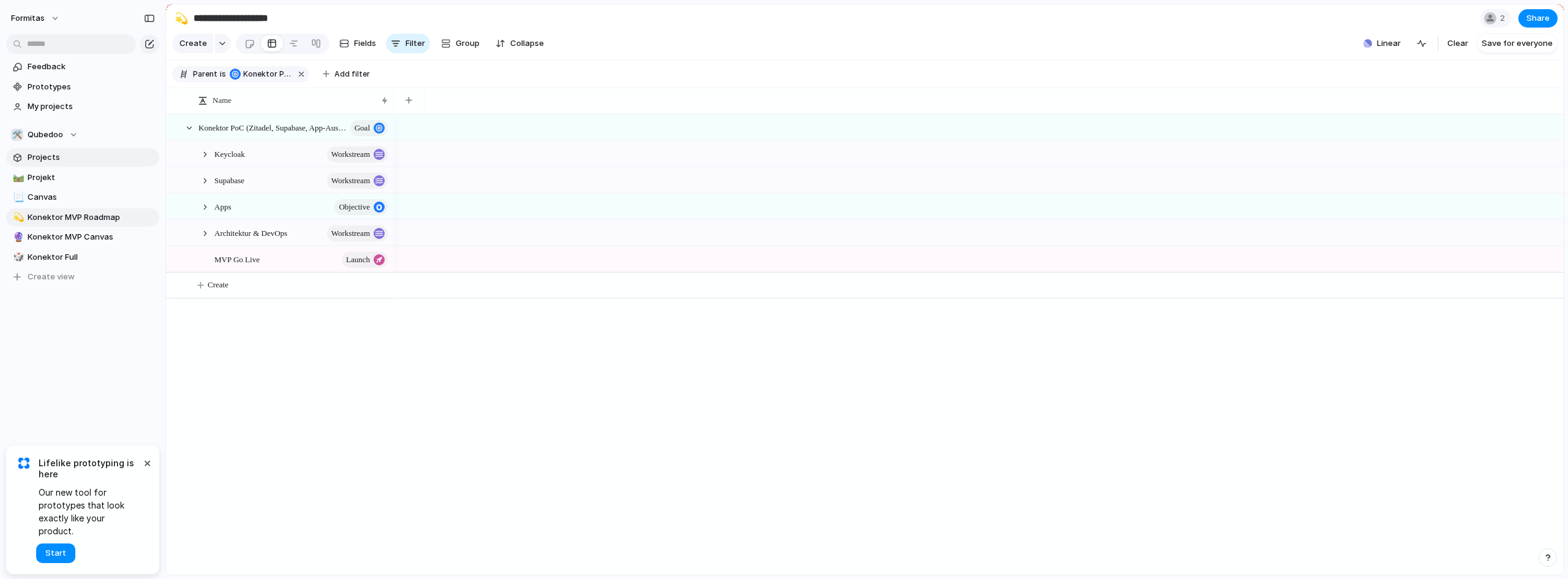
click at [34, 162] on span "Projects" at bounding box center [91, 157] width 128 height 12
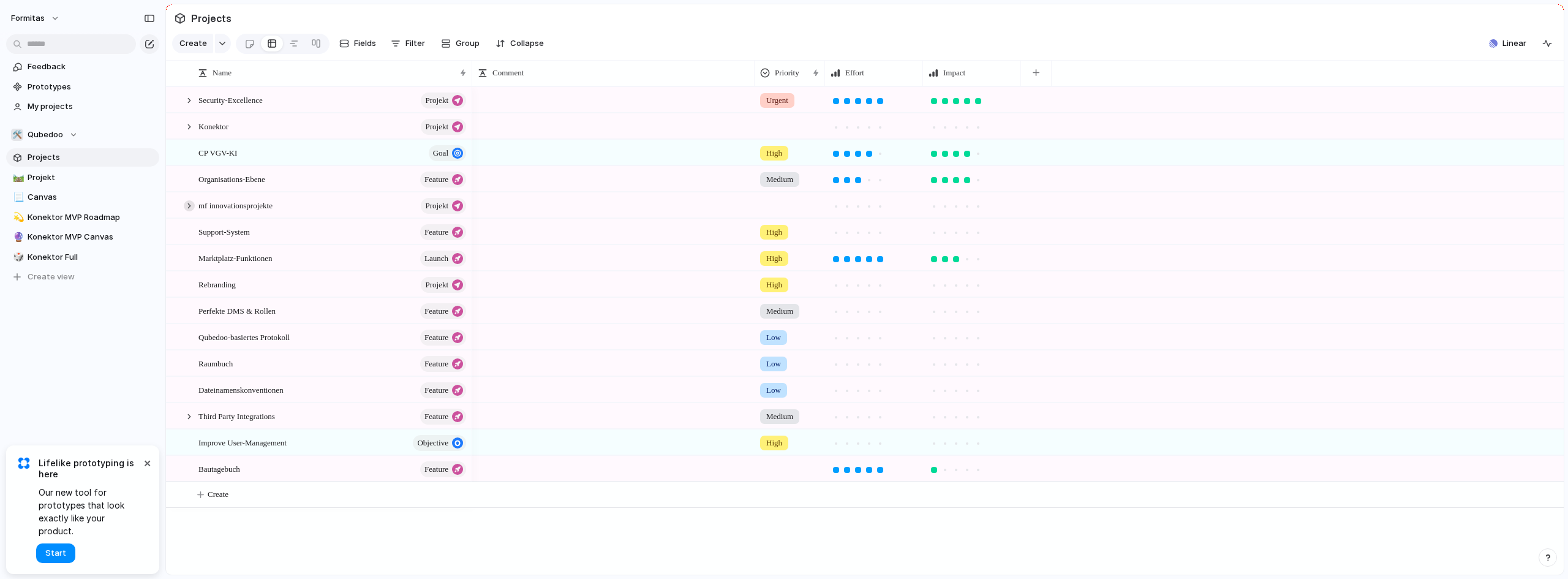
click at [185, 211] on div at bounding box center [189, 206] width 11 height 11
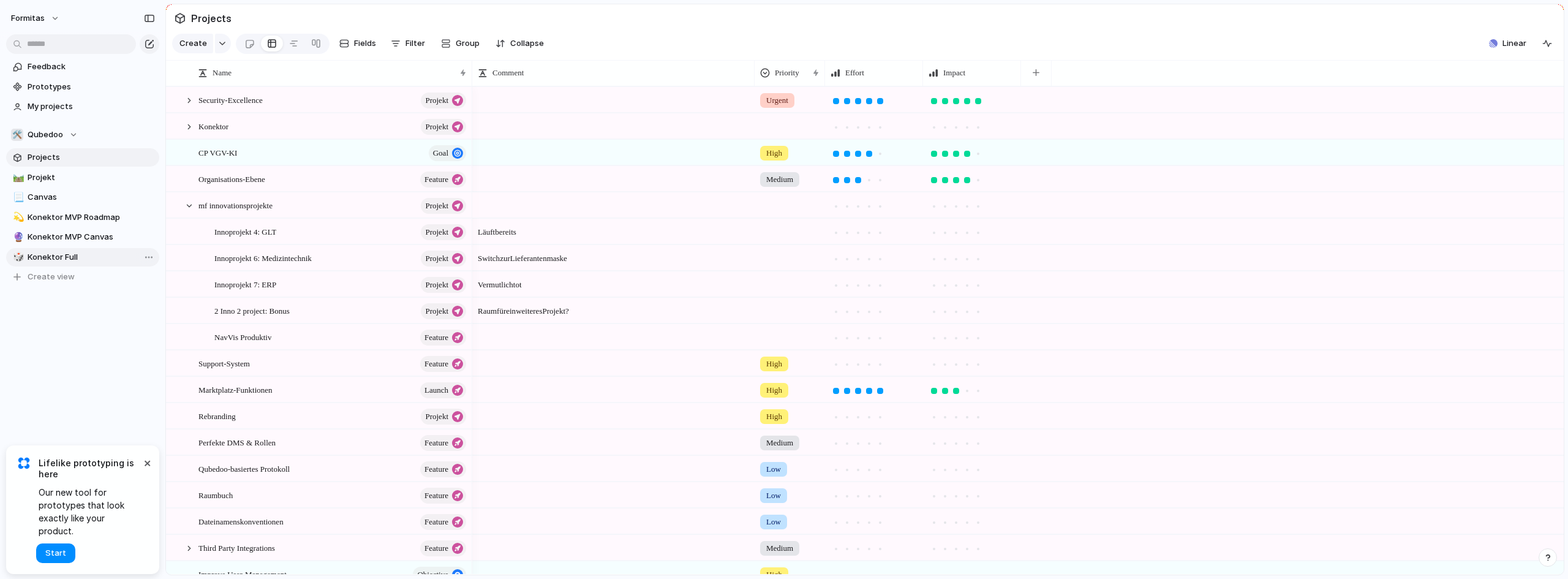
click at [70, 257] on span "Konektor Full" at bounding box center [91, 257] width 128 height 12
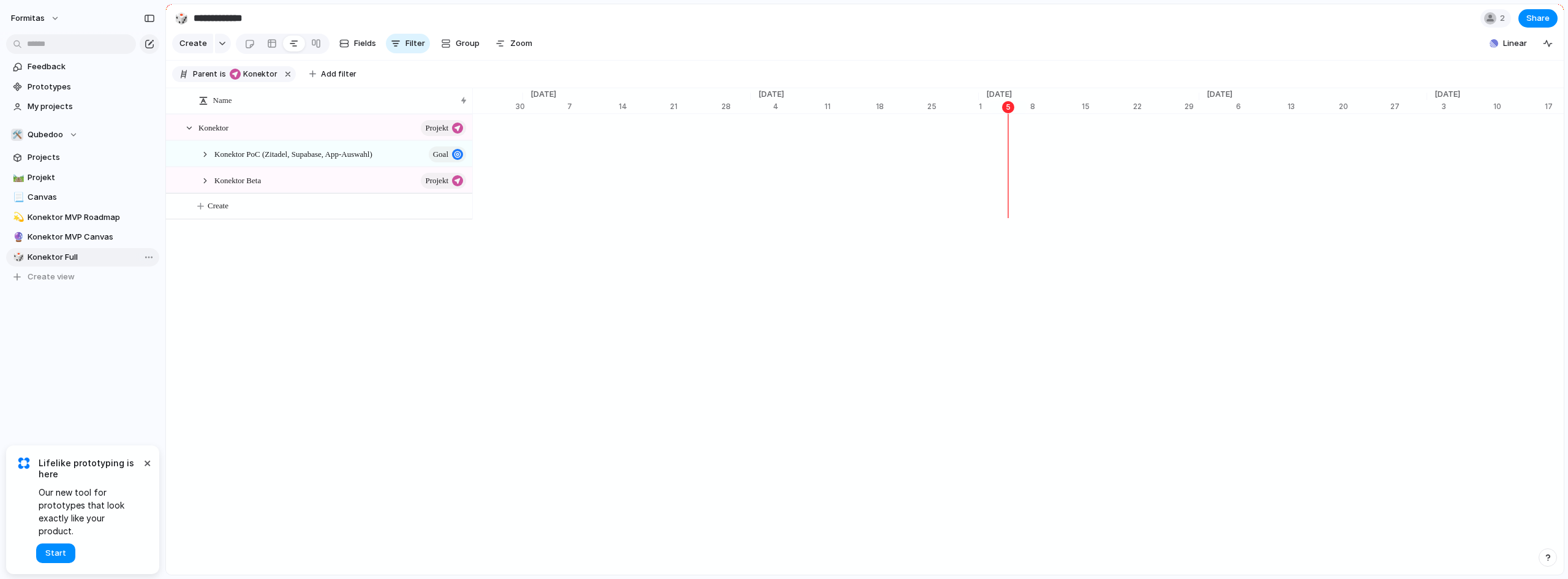
scroll to position [0, 7551]
click at [281, 81] on button "button" at bounding box center [287, 74] width 16 height 16
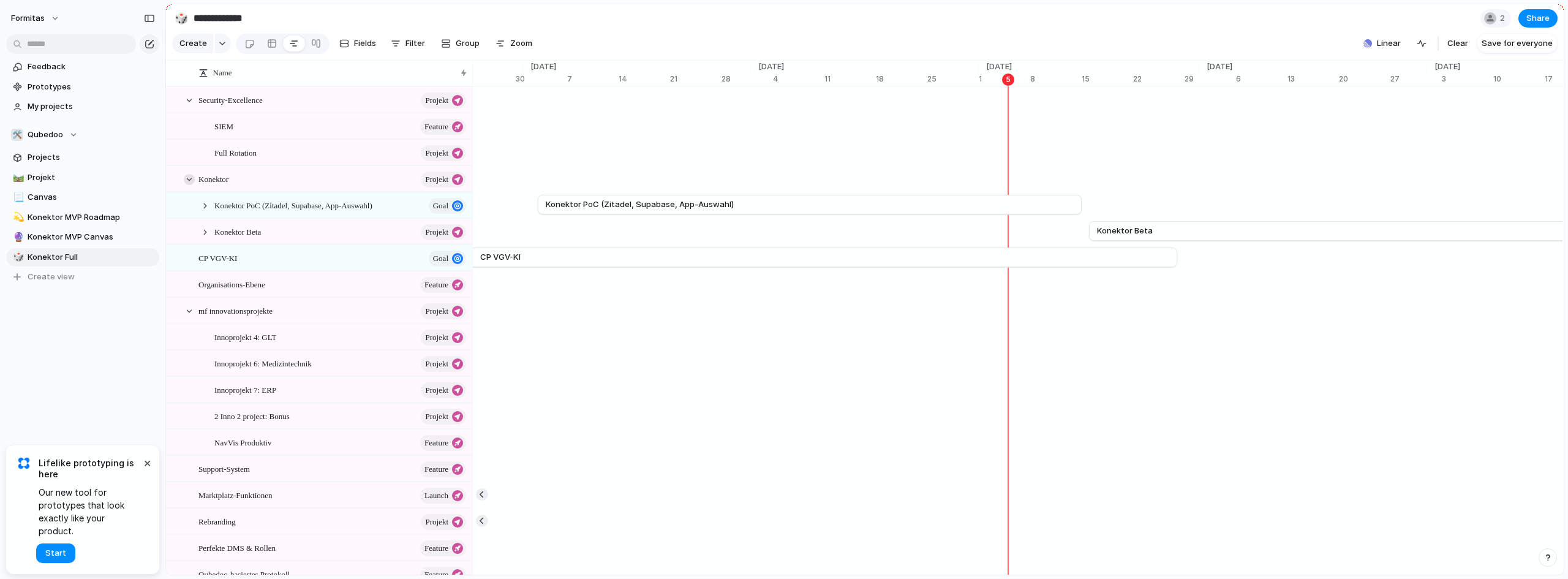
click at [192, 185] on div at bounding box center [189, 179] width 11 height 11
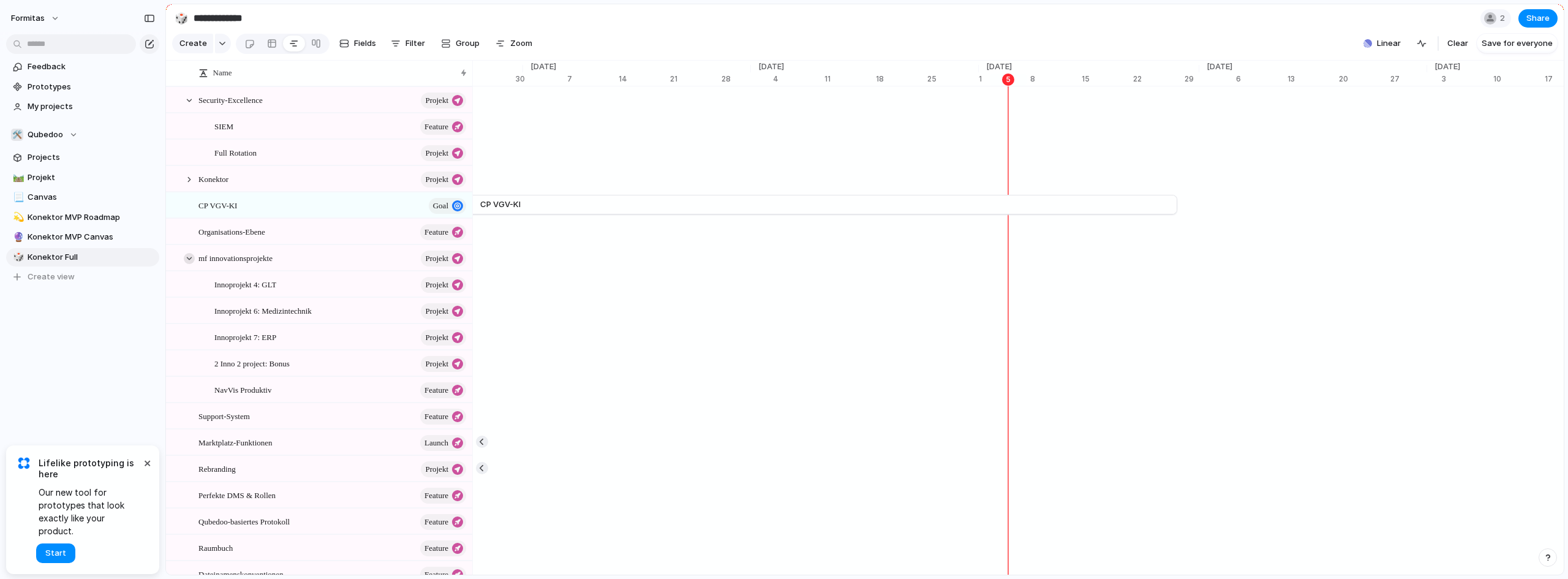
click at [190, 264] on div at bounding box center [189, 258] width 11 height 11
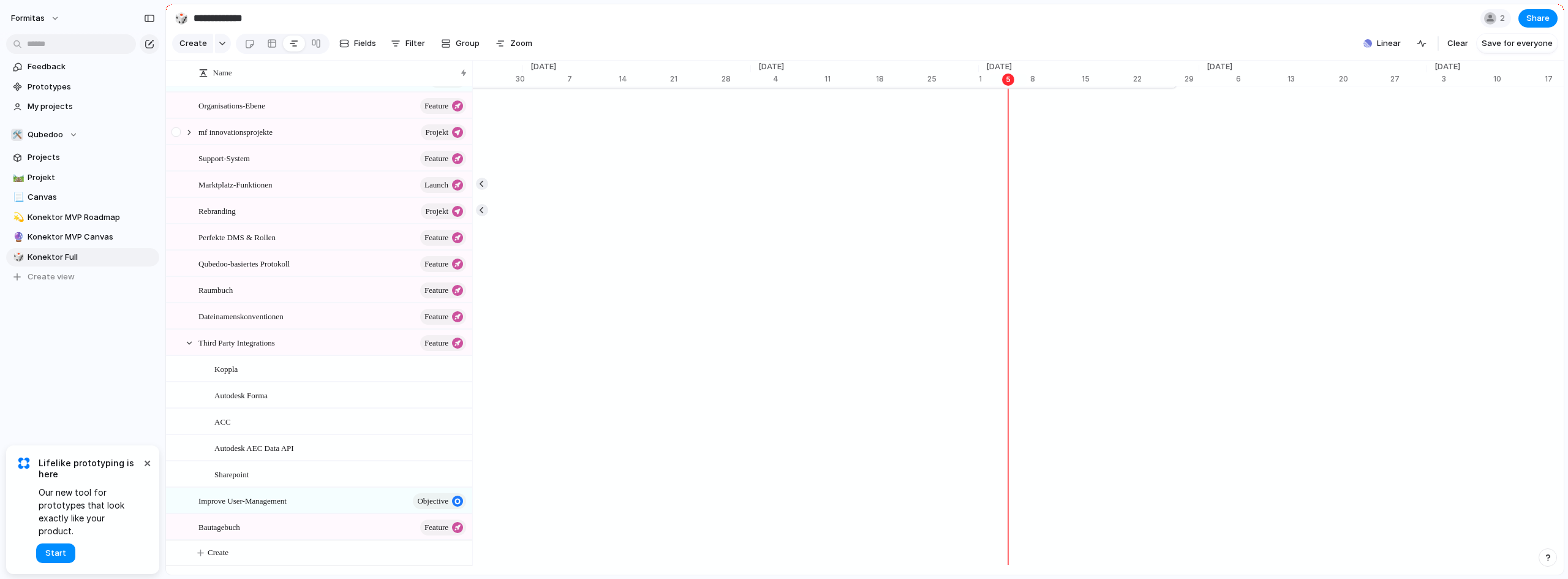
scroll to position [0, 0]
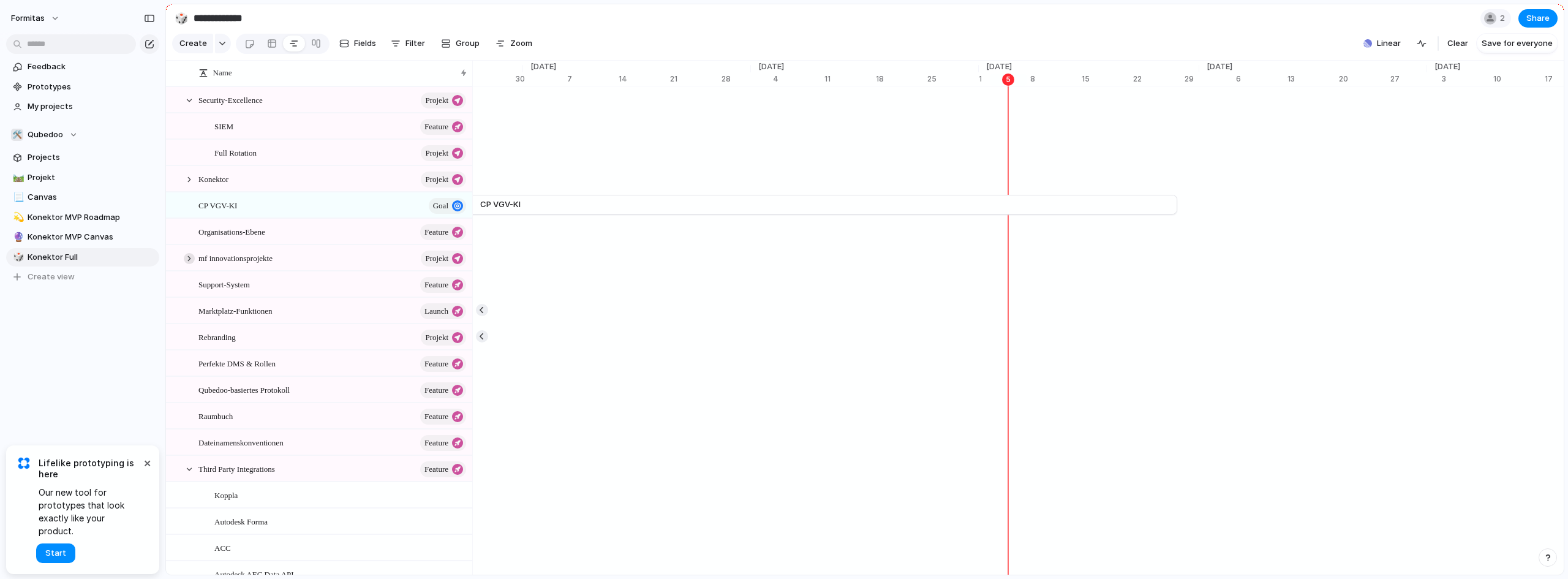
click at [186, 264] on div at bounding box center [189, 258] width 11 height 11
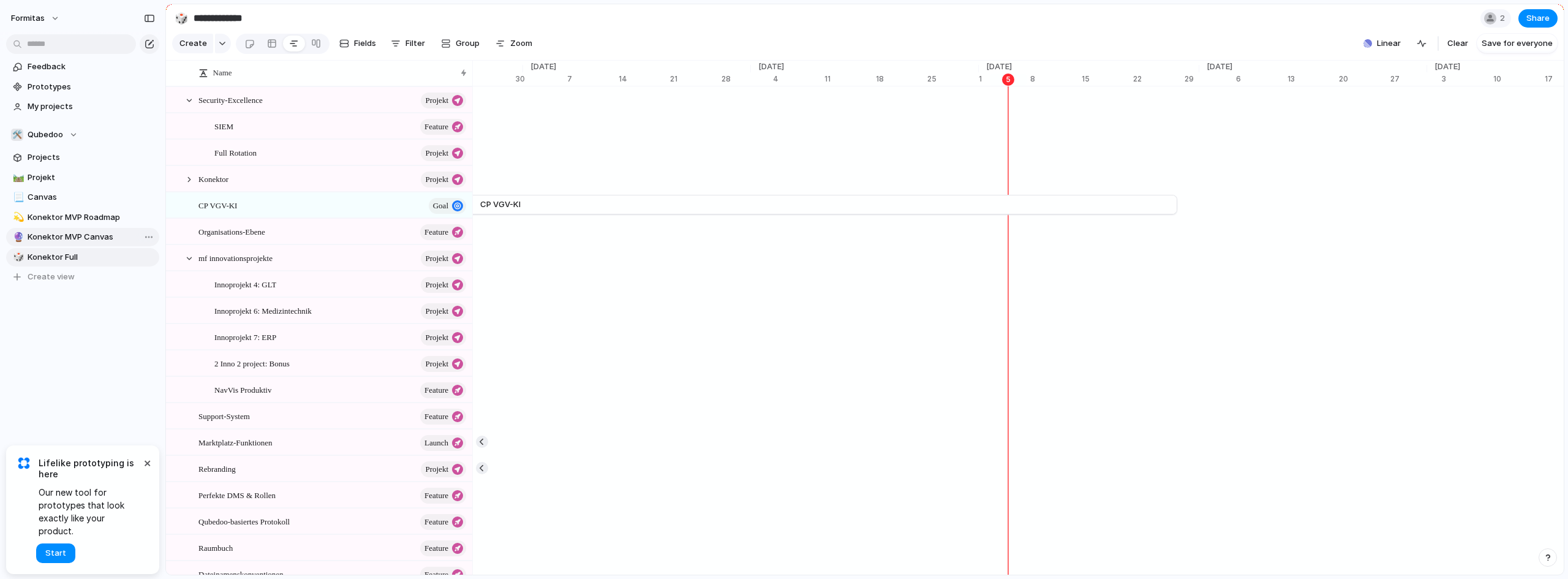
click at [59, 238] on span "Konektor MVP Canvas" at bounding box center [91, 237] width 128 height 12
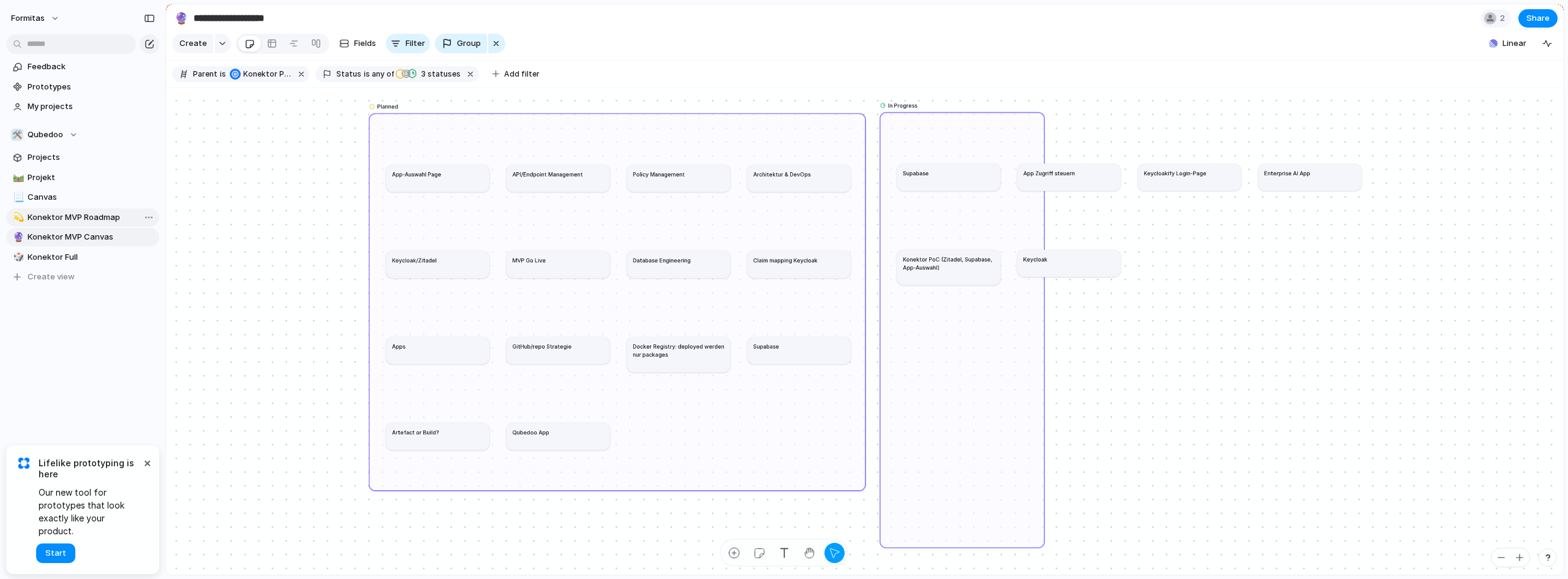
click at [65, 222] on span "Konektor MVP Roadmap" at bounding box center [91, 217] width 128 height 12
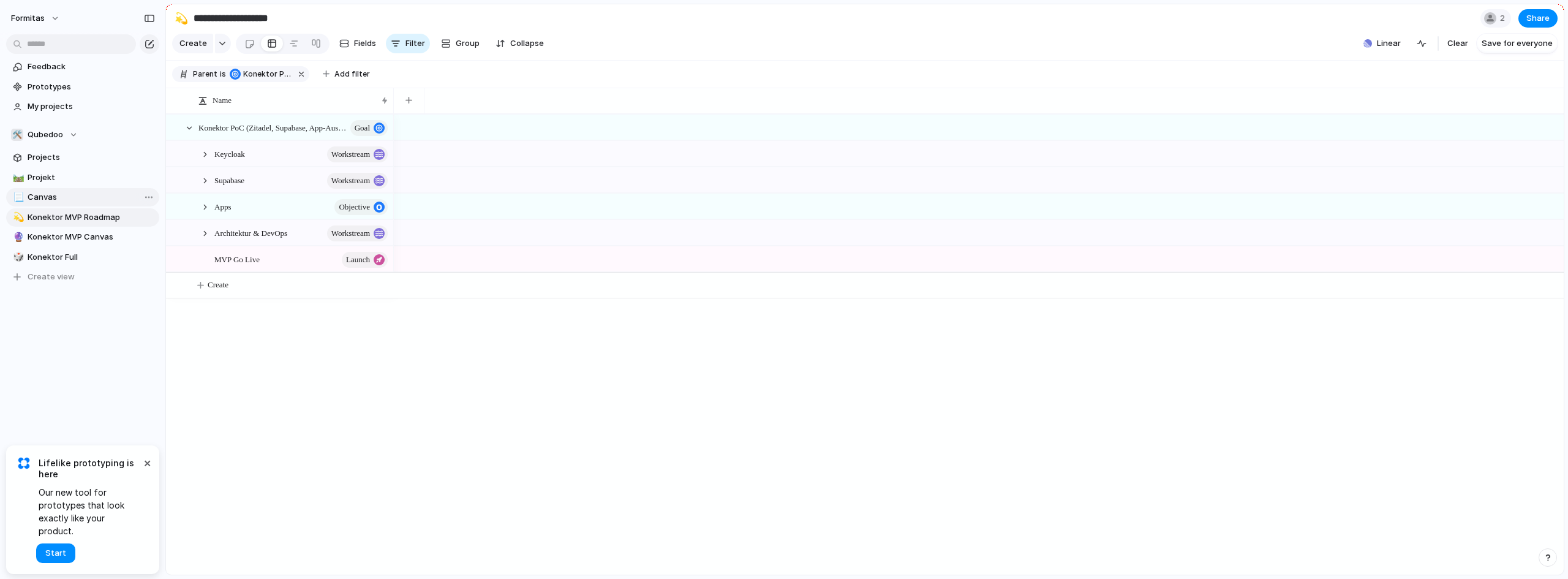
click at [65, 200] on span "Canvas" at bounding box center [91, 197] width 128 height 12
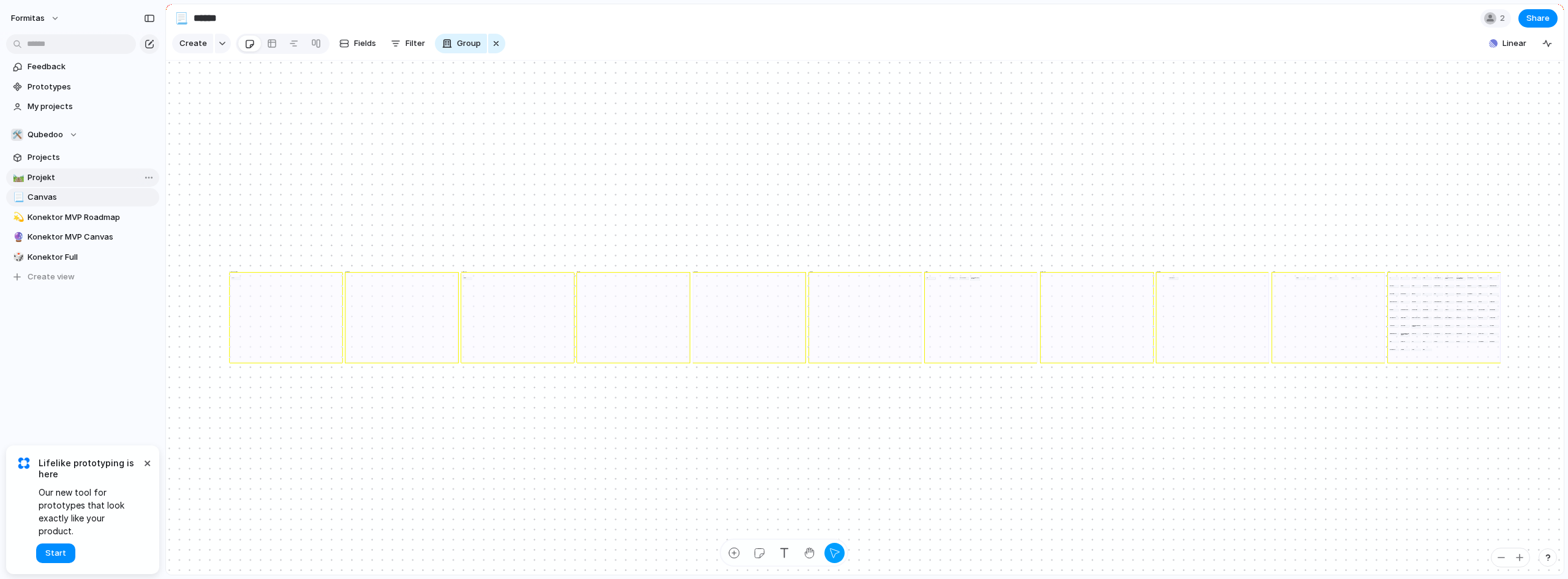
click at [78, 182] on span "Projekt" at bounding box center [91, 178] width 128 height 12
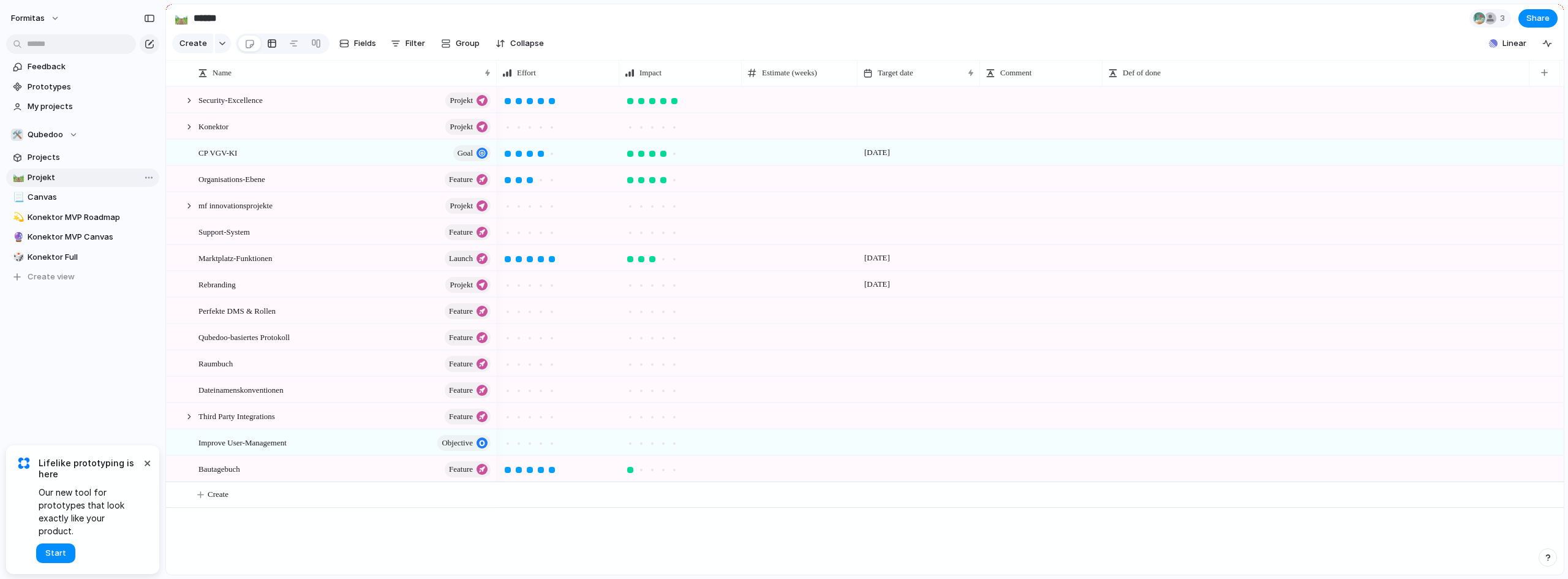
type input "*******"
click at [83, 164] on link "Projects" at bounding box center [82, 157] width 154 height 18
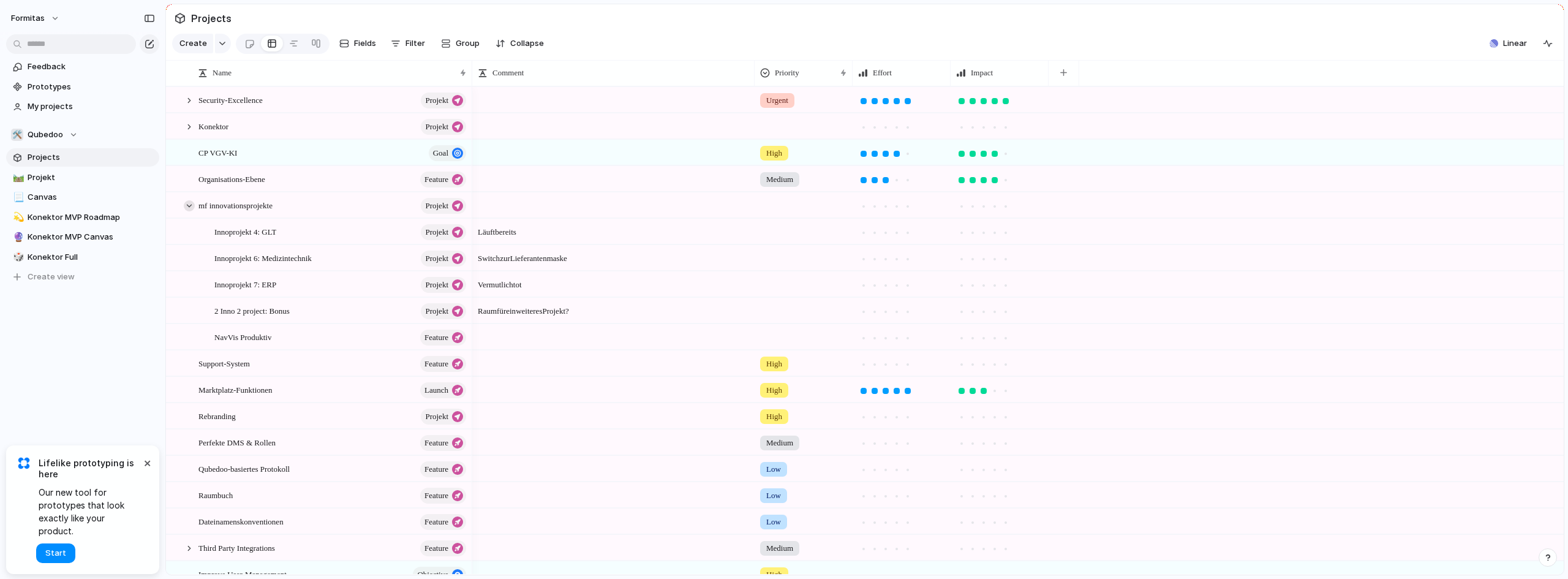
click at [185, 211] on div at bounding box center [189, 206] width 11 height 11
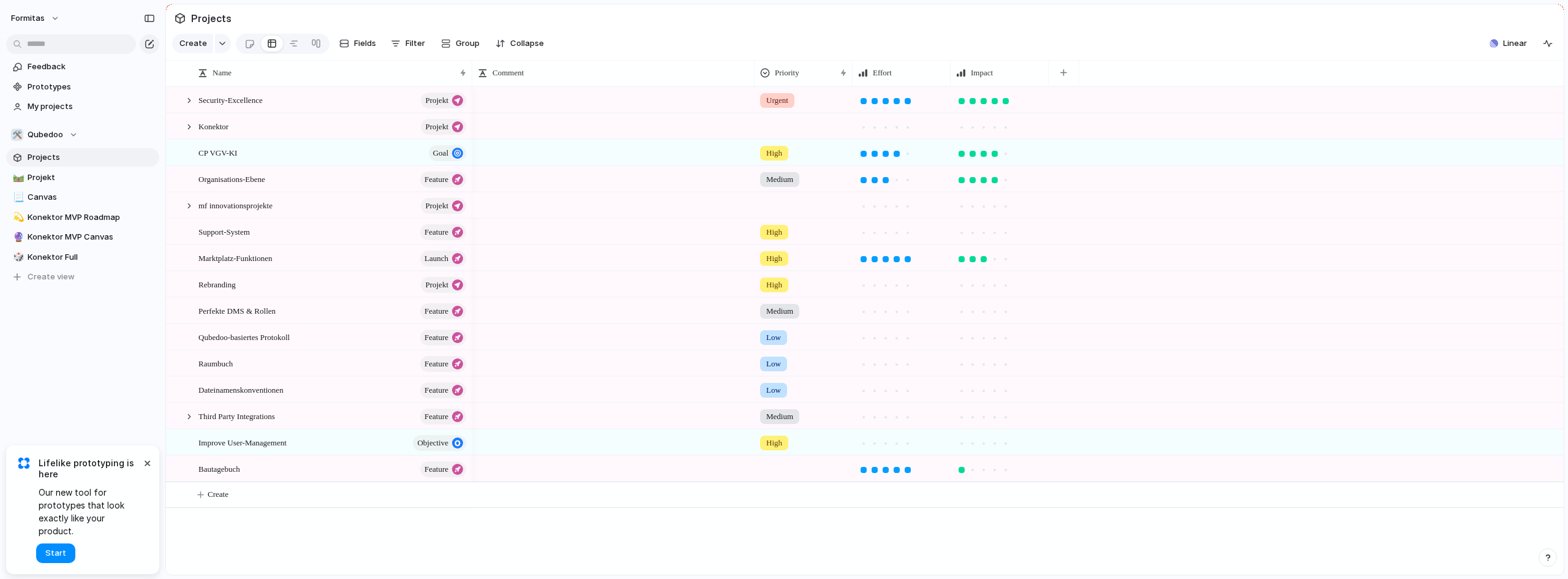
click at [764, 345] on div "Low" at bounding box center [773, 337] width 27 height 15
click at [780, 419] on span "High" at bounding box center [777, 419] width 17 height 12
click at [185, 422] on div at bounding box center [189, 416] width 11 height 11
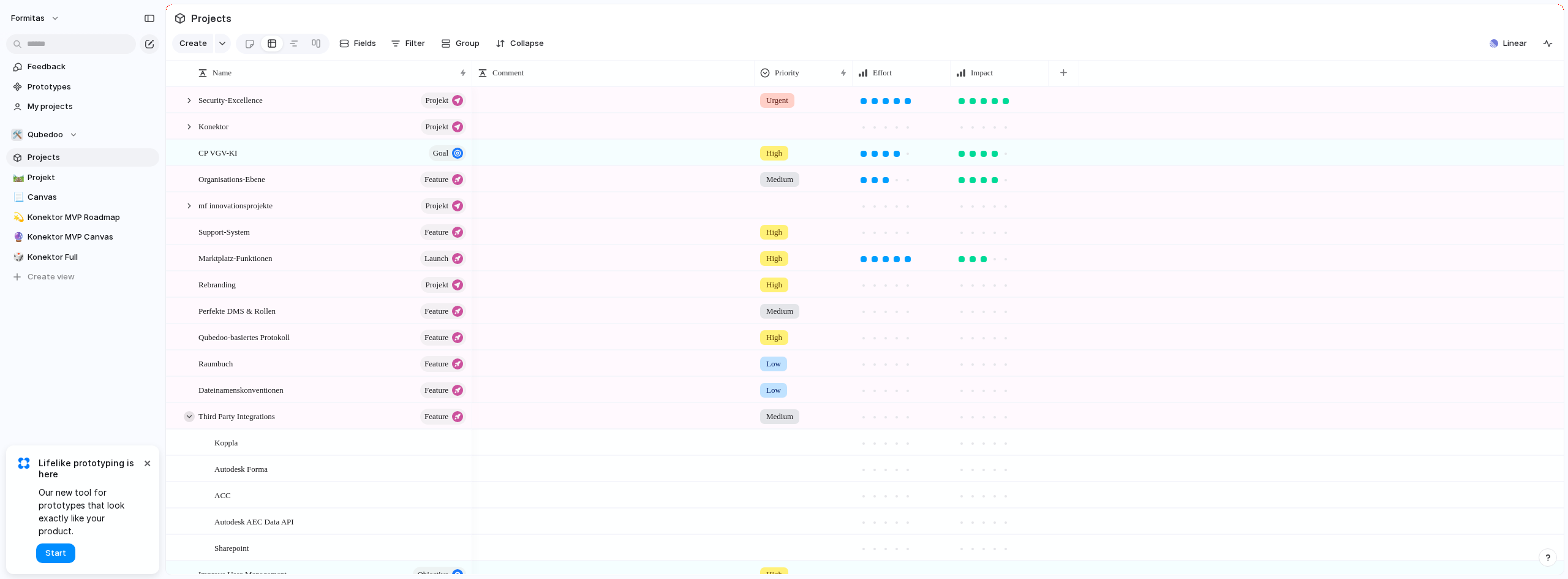
click at [186, 422] on div at bounding box center [189, 416] width 11 height 11
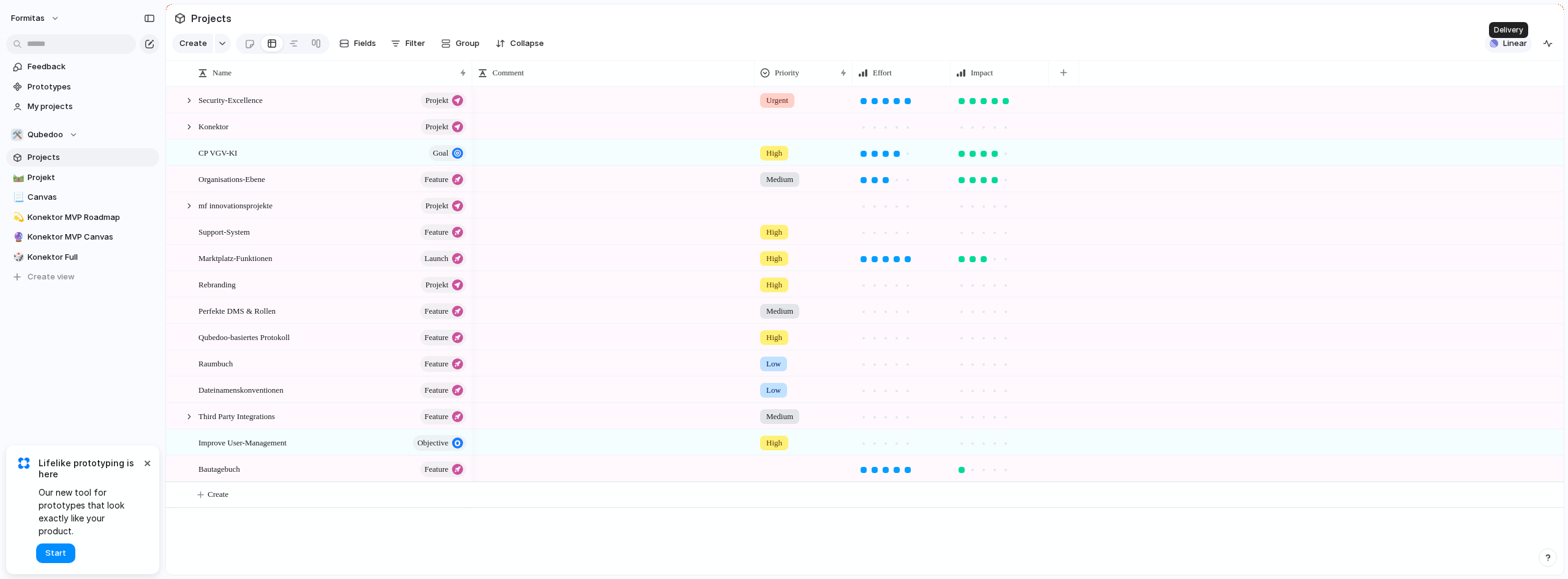
click at [1517, 50] on span "Linear" at bounding box center [1516, 44] width 24 height 12
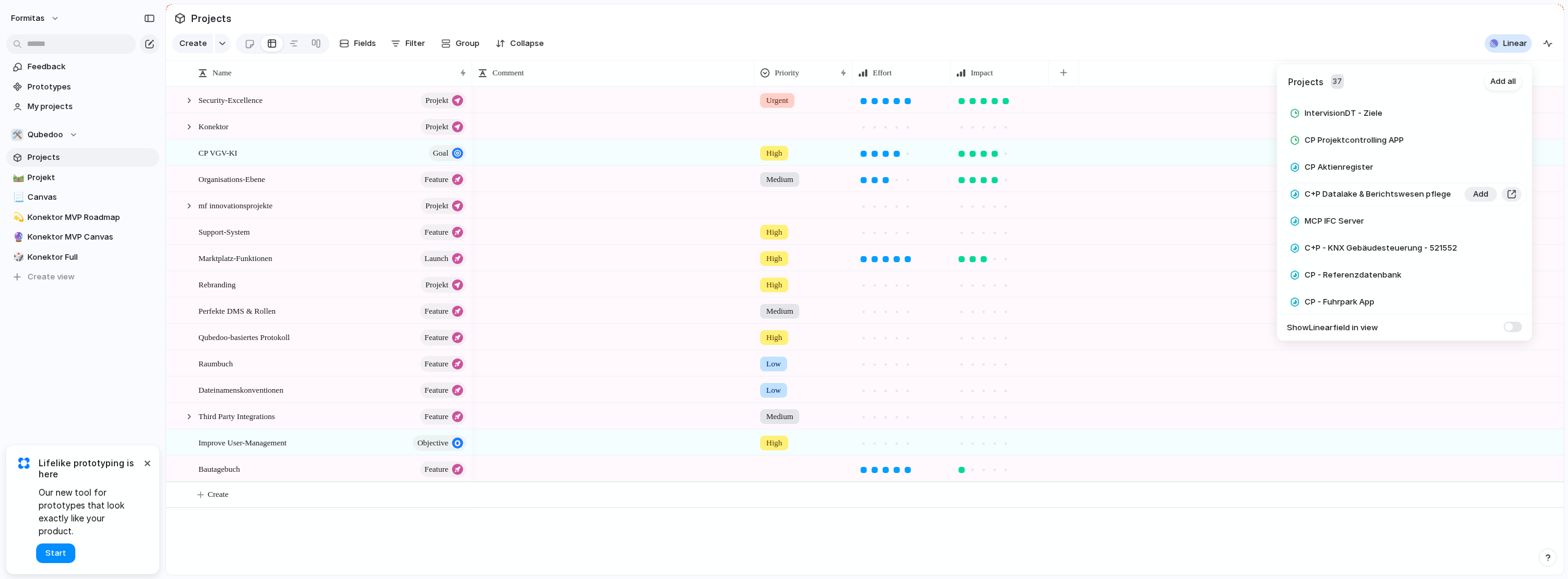
scroll to position [811, 0]
click at [898, 544] on div "Projects 37 Add all Forschungsprojekt mit FiW Add LabCircle Plattform Entwicklu…" at bounding box center [784, 289] width 1568 height 579
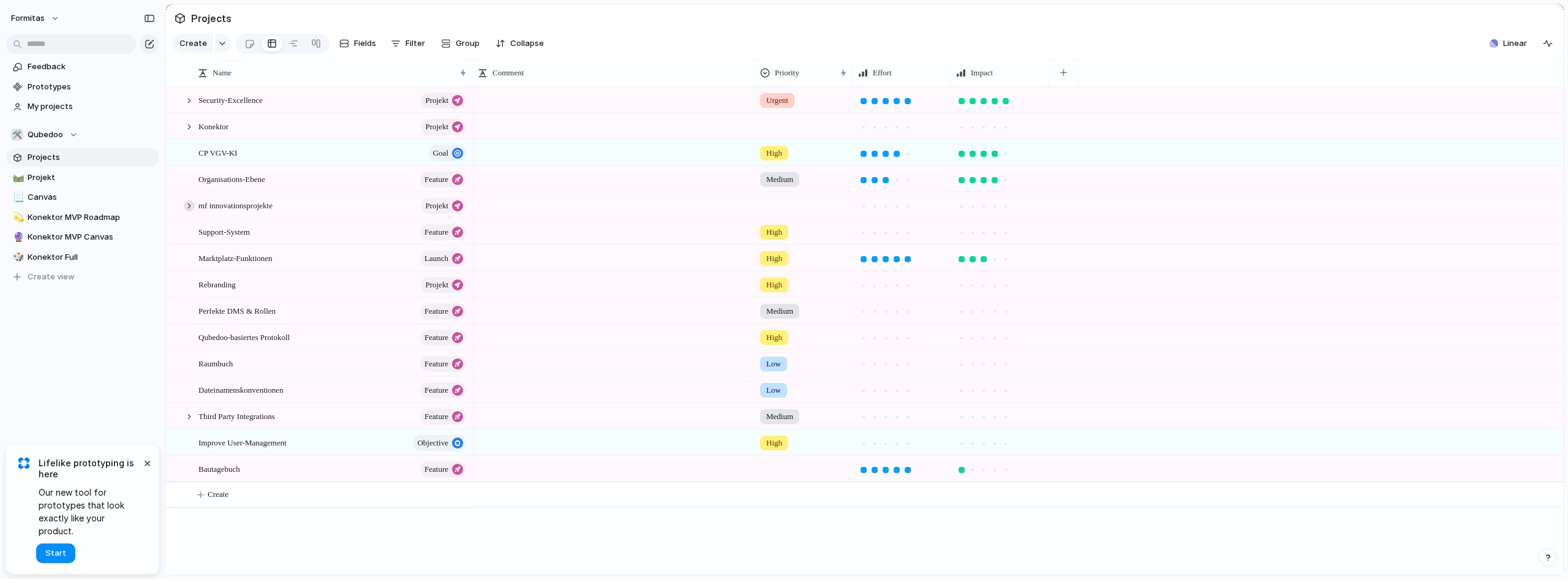
click at [188, 211] on div at bounding box center [189, 206] width 11 height 11
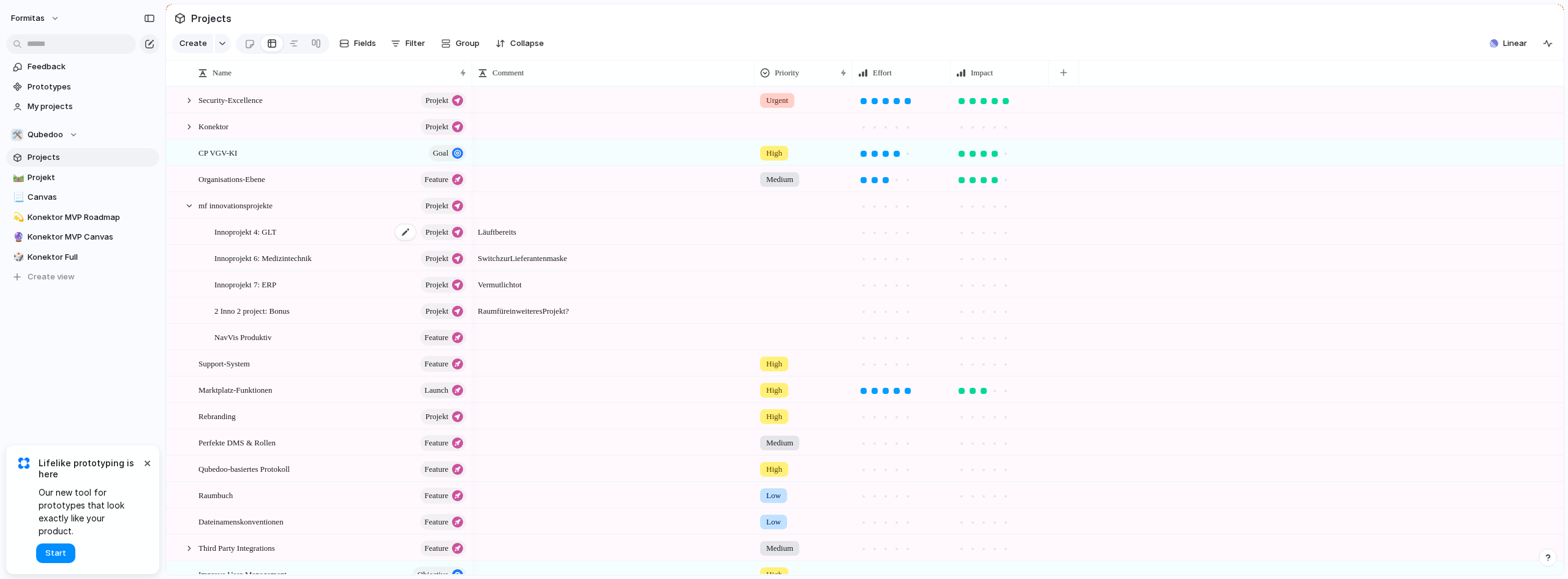
click at [317, 243] on div "Innoprojekt 4: GLT Projekt" at bounding box center [341, 232] width 254 height 25
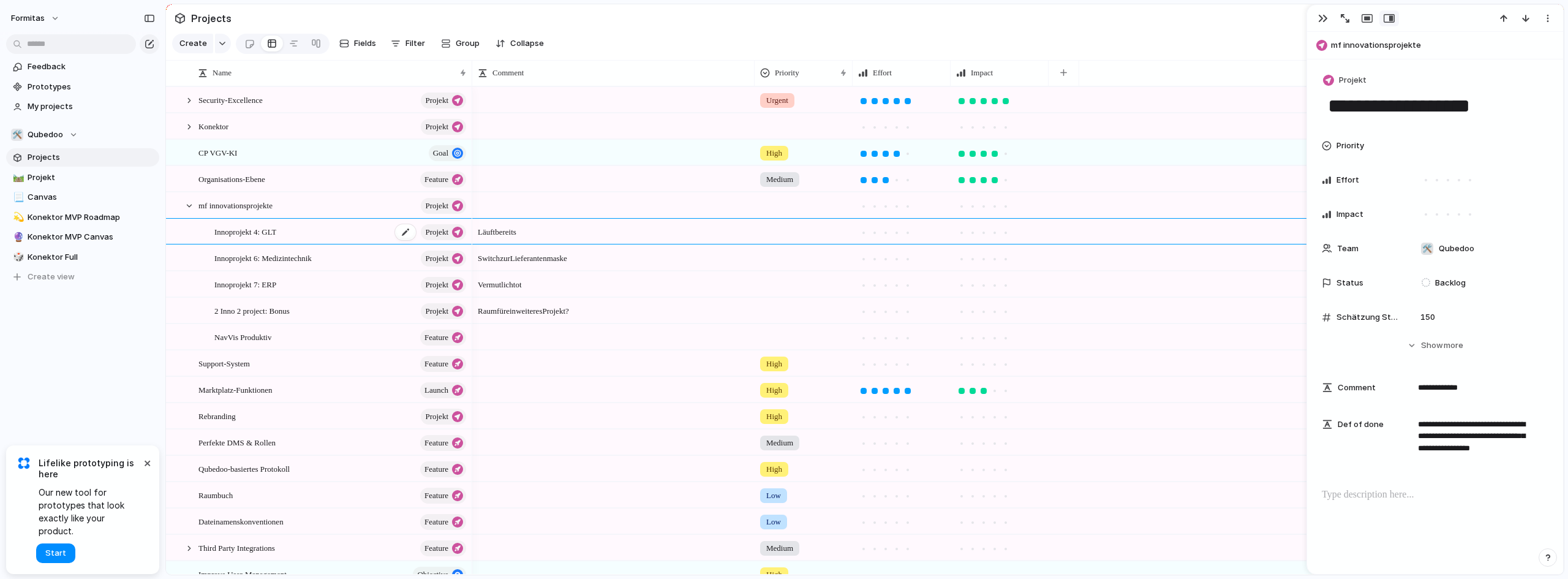
scroll to position [61, 0]
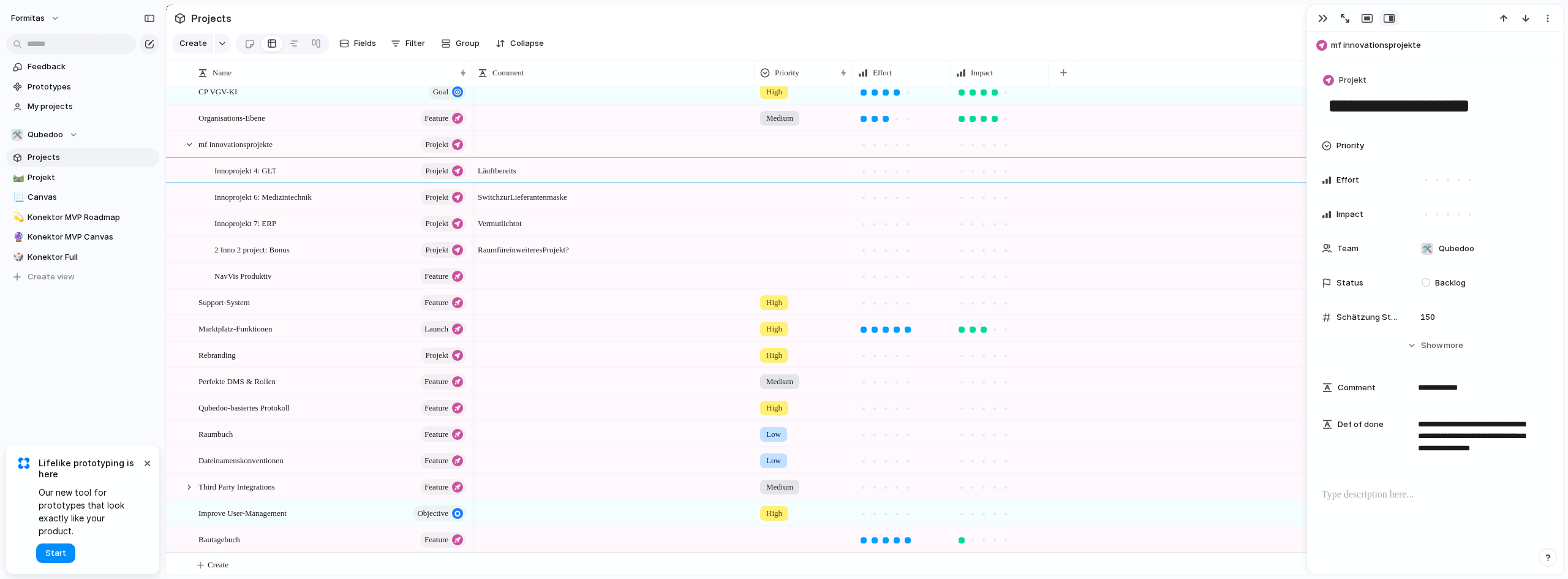
click at [318, 236] on div "Innoprojekt 7: ERP Projekt" at bounding box center [341, 223] width 254 height 25
type textarea "**********"
type textarea "******"
click at [318, 262] on div "2 Inno 2 project: Bonus Projekt" at bounding box center [341, 249] width 254 height 25
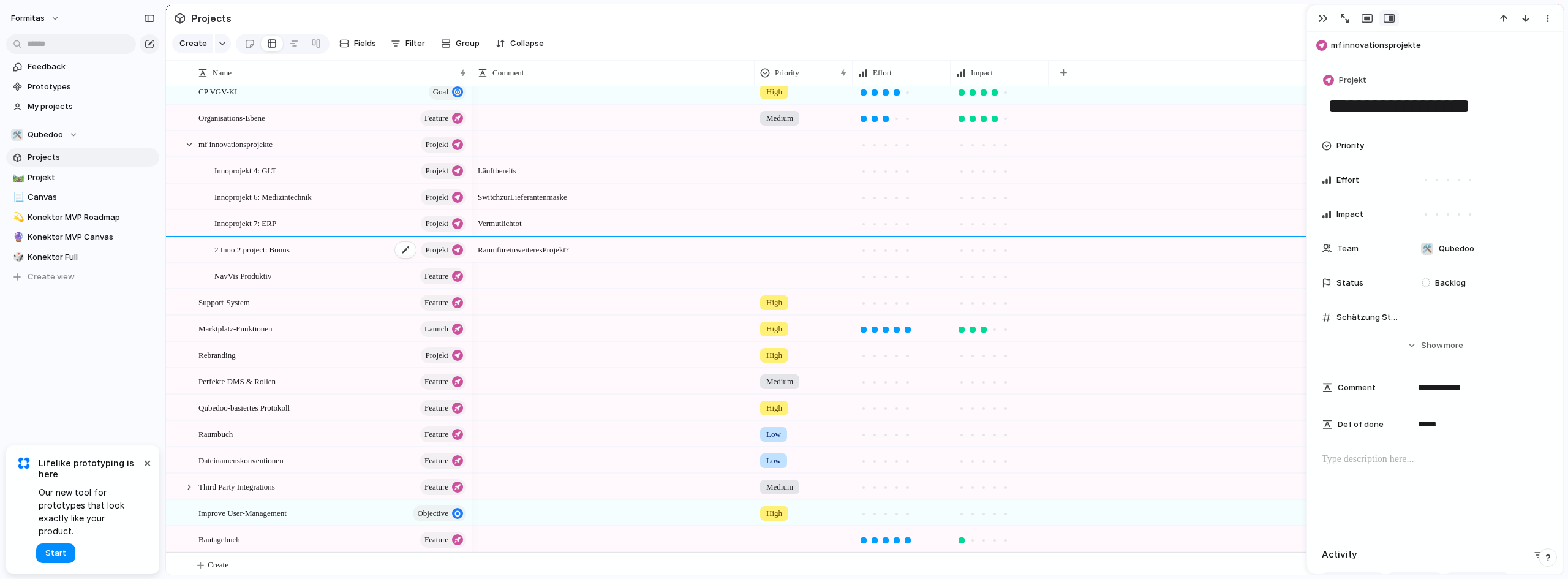
type textarea "**********"
type textarea "***"
click at [1326, 16] on div "button" at bounding box center [1323, 18] width 9 height 9
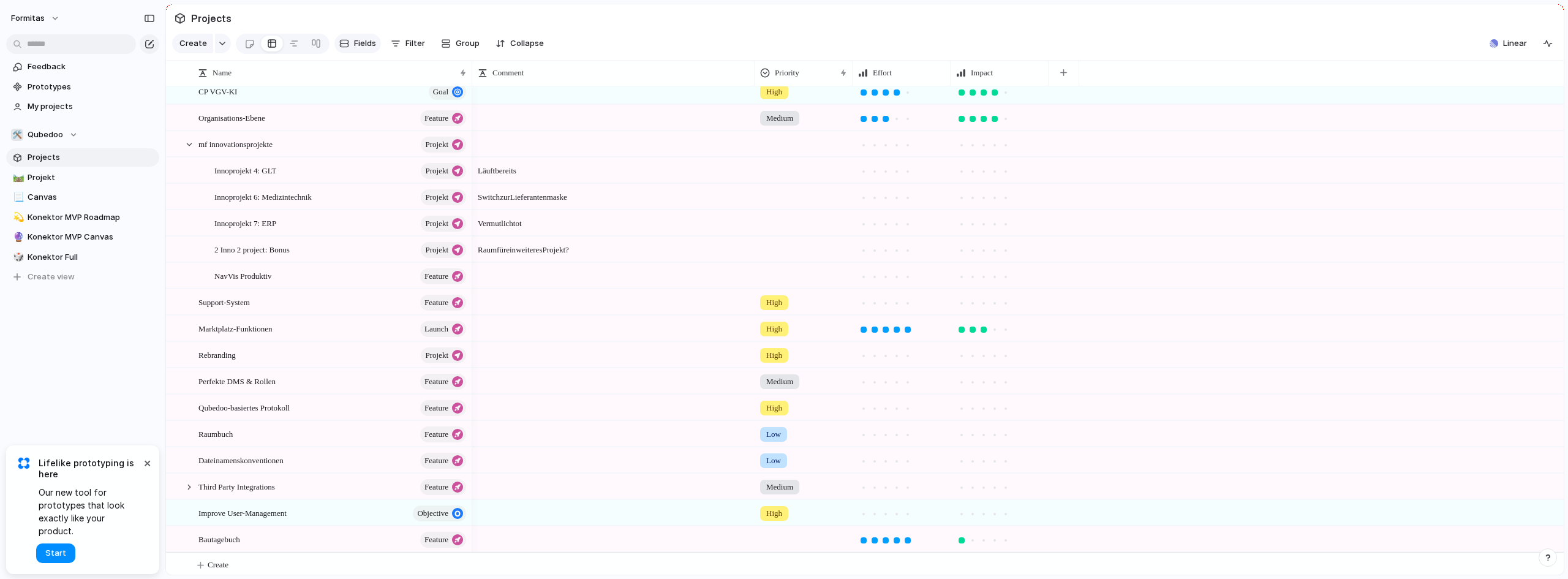
click at [365, 50] on span "Fields" at bounding box center [365, 44] width 22 height 12
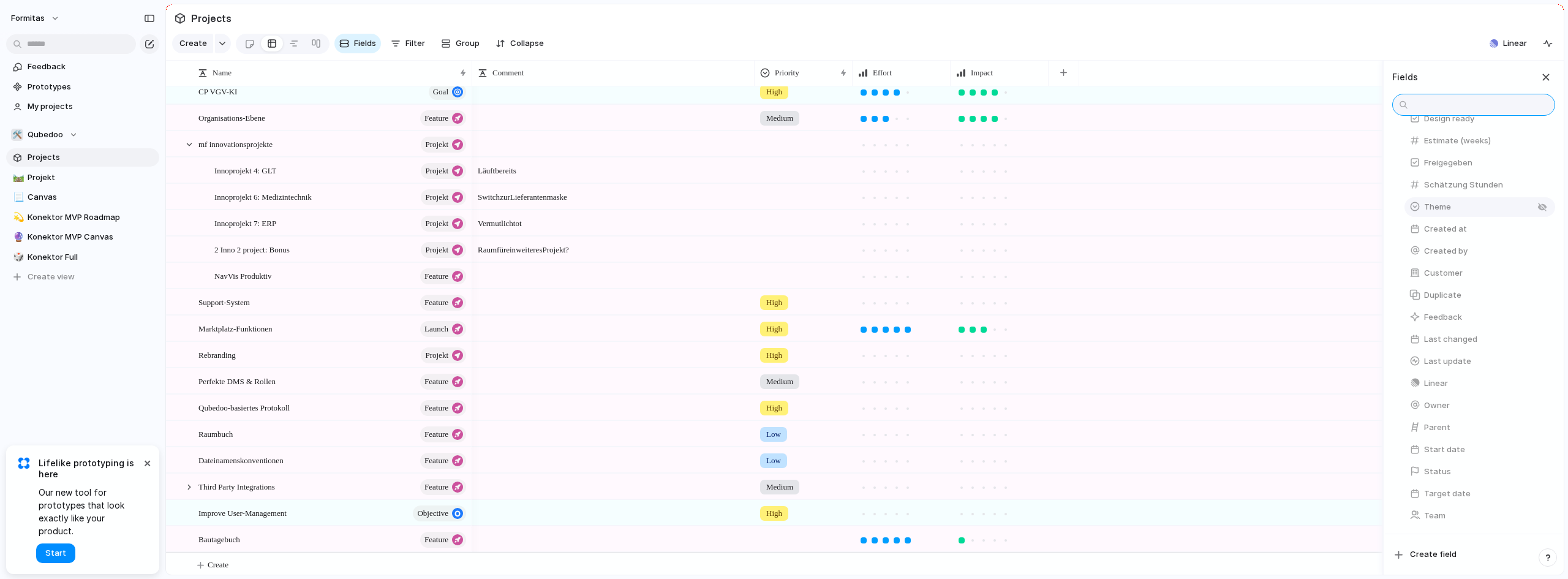
scroll to position [202, 0]
click at [1538, 385] on div "button" at bounding box center [1542, 383] width 9 height 9
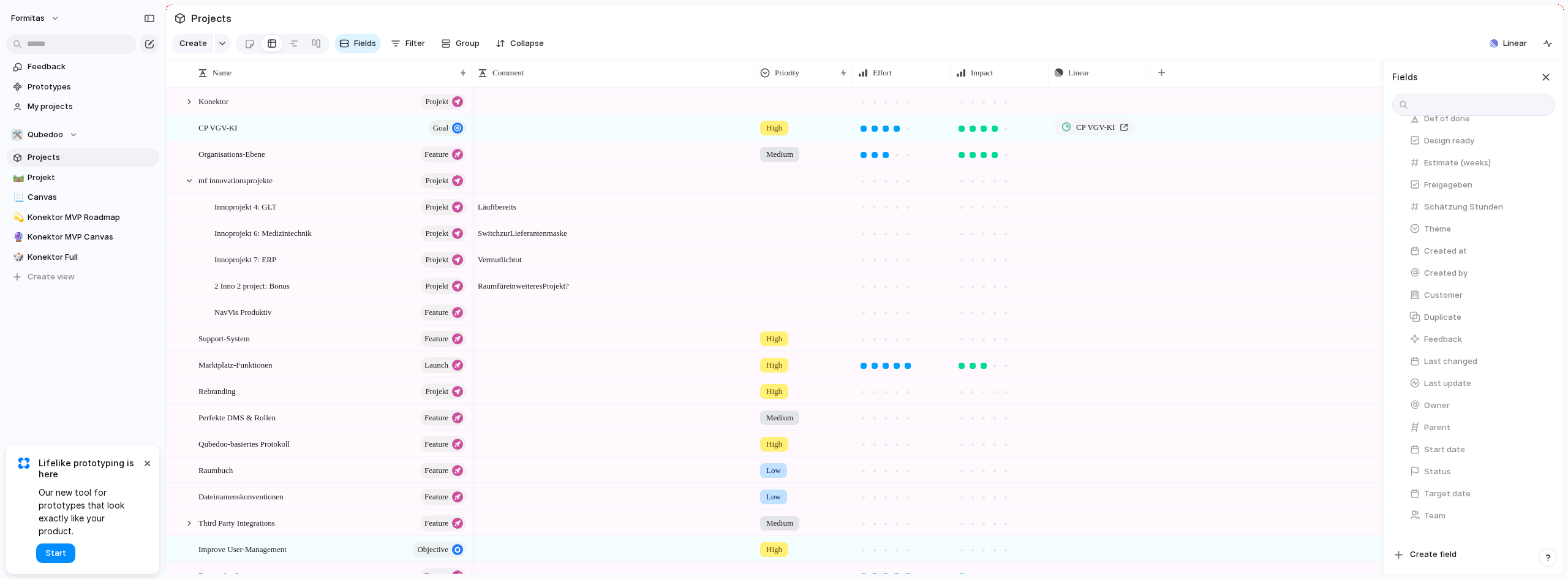
scroll to position [0, 0]
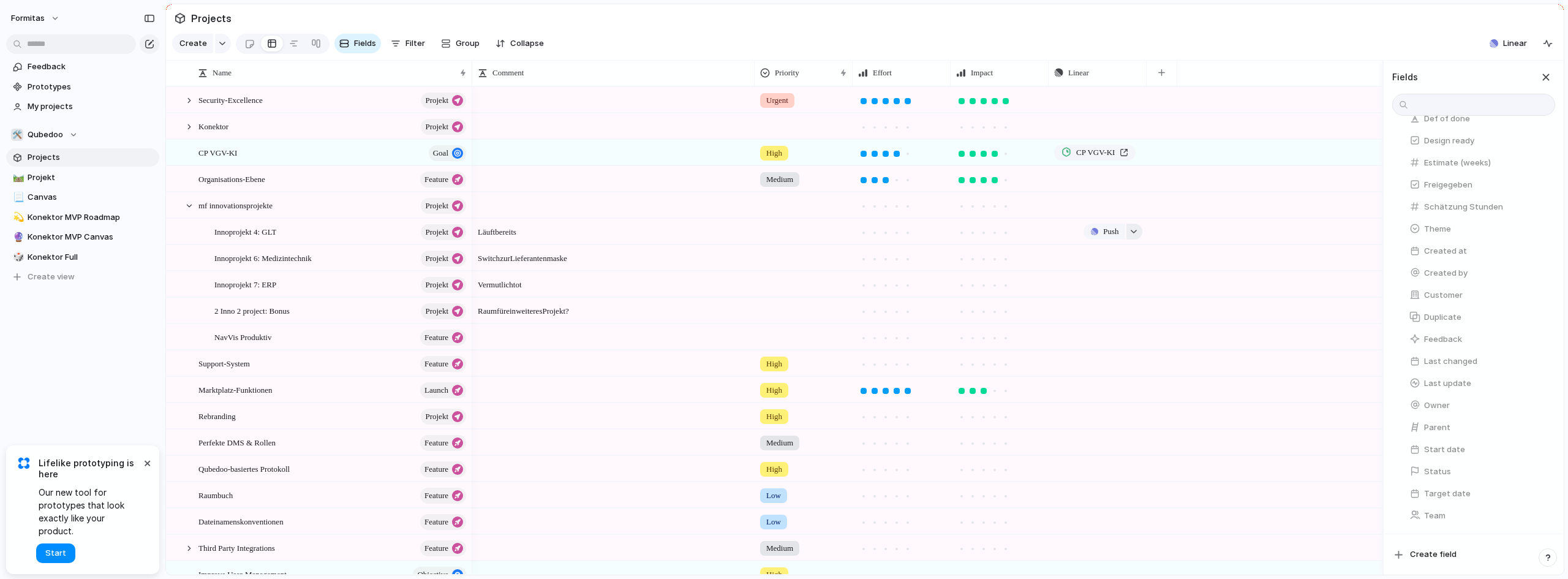
click at [1134, 237] on button "button" at bounding box center [1134, 232] width 16 height 16
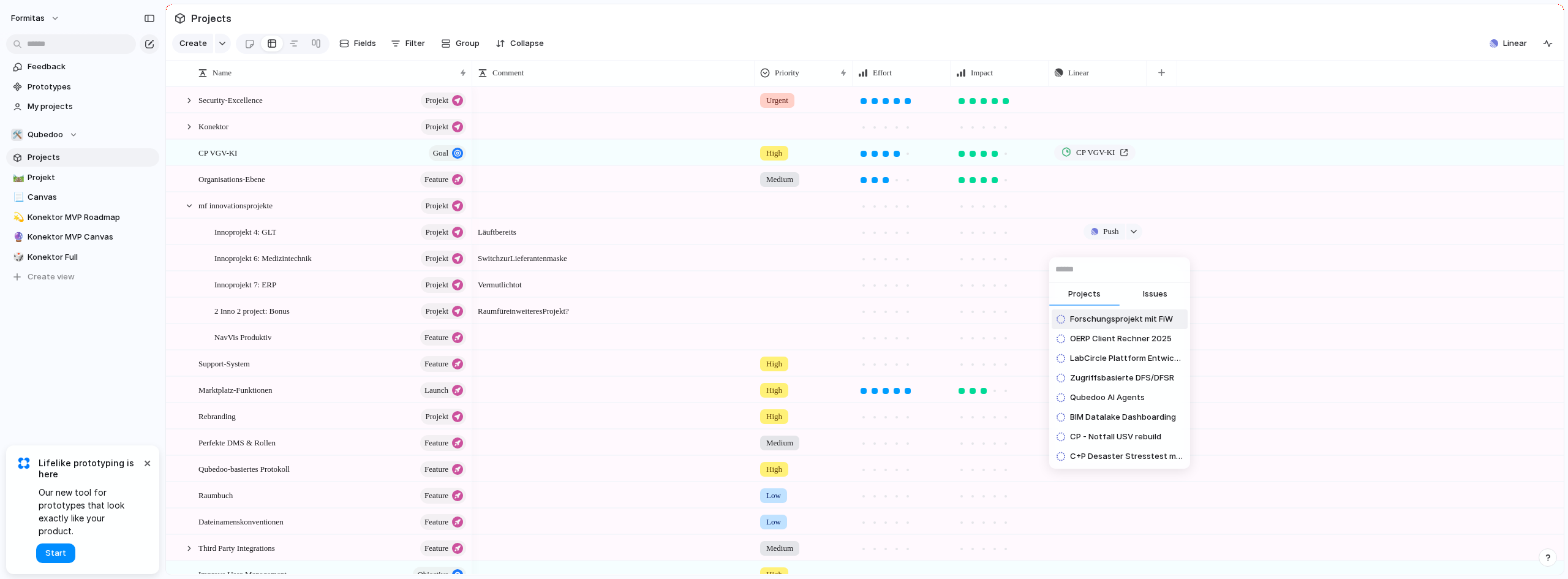
click at [686, 248] on div "Projects Issues Forschungsprojekt mit FiW OERP Client Rechner 2025 LabCircle Pl…" at bounding box center [784, 289] width 1568 height 579
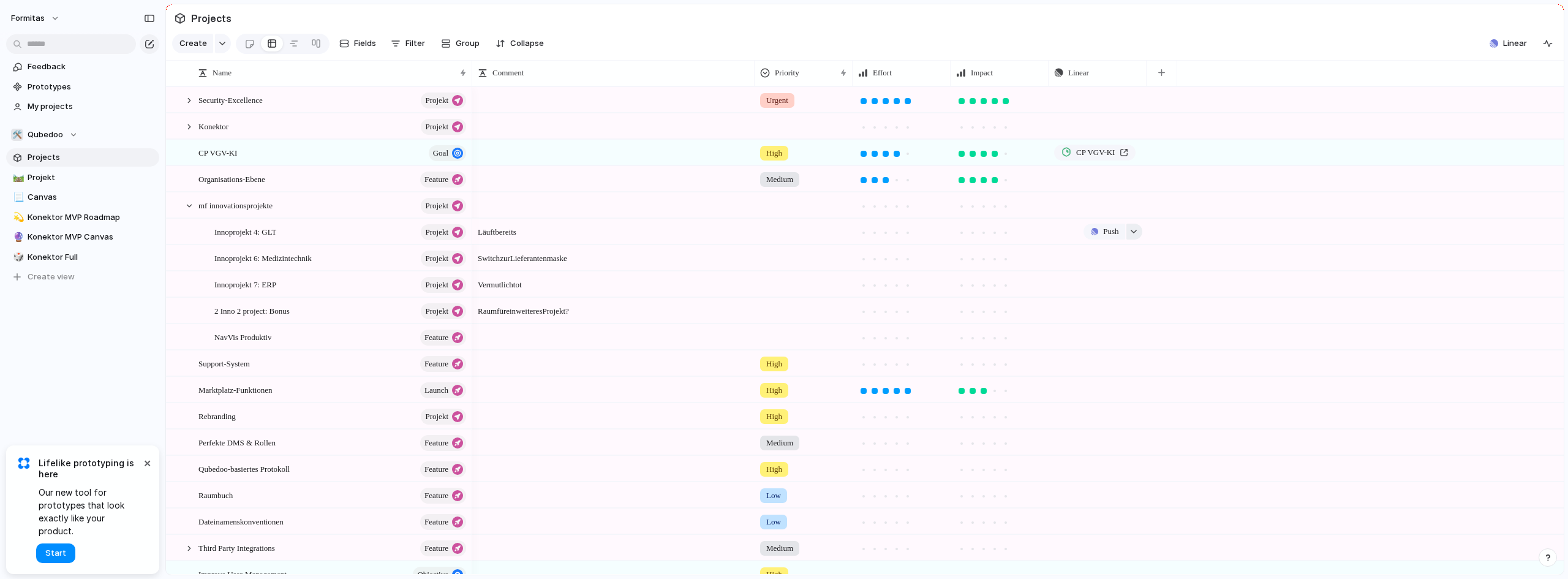
click at [1137, 234] on div "button" at bounding box center [1134, 232] width 9 height 5
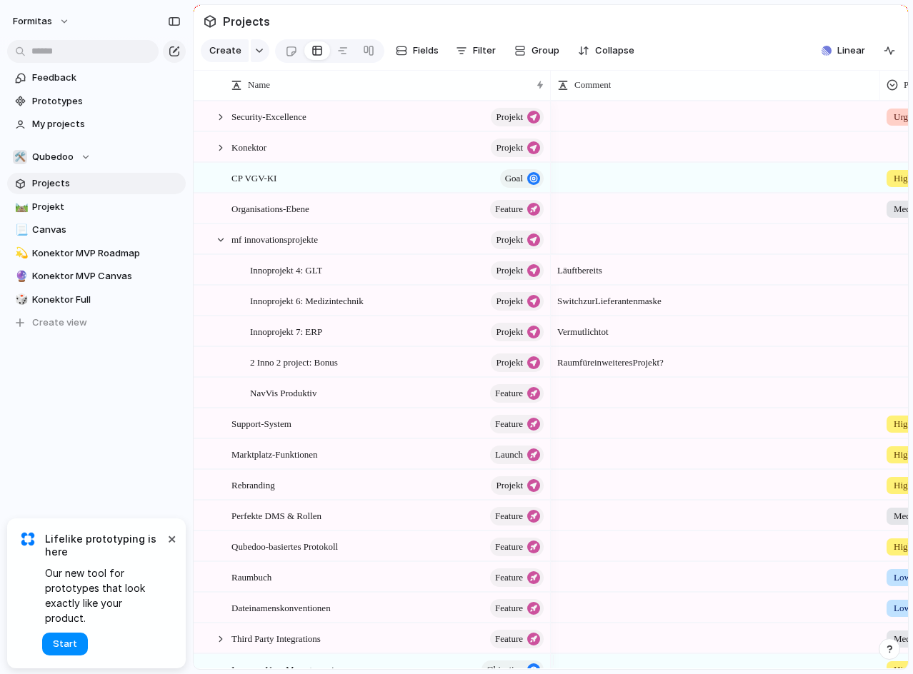
click at [224, 251] on div "Projects Issues Forschungsprojekt mit FiW OERP Client Rechner 2025 LabCircle Pl…" at bounding box center [456, 337] width 913 height 674
click at [216, 246] on div at bounding box center [220, 240] width 13 height 13
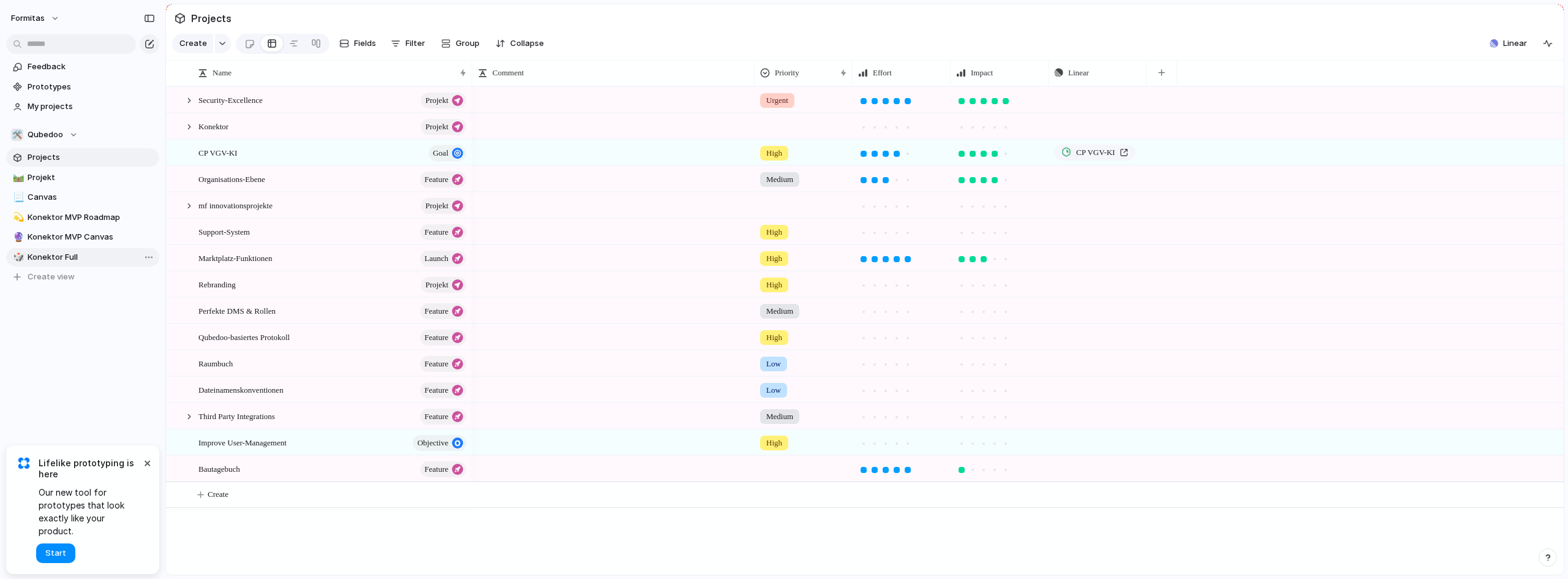
click at [74, 257] on span "Konektor Full" at bounding box center [91, 257] width 128 height 12
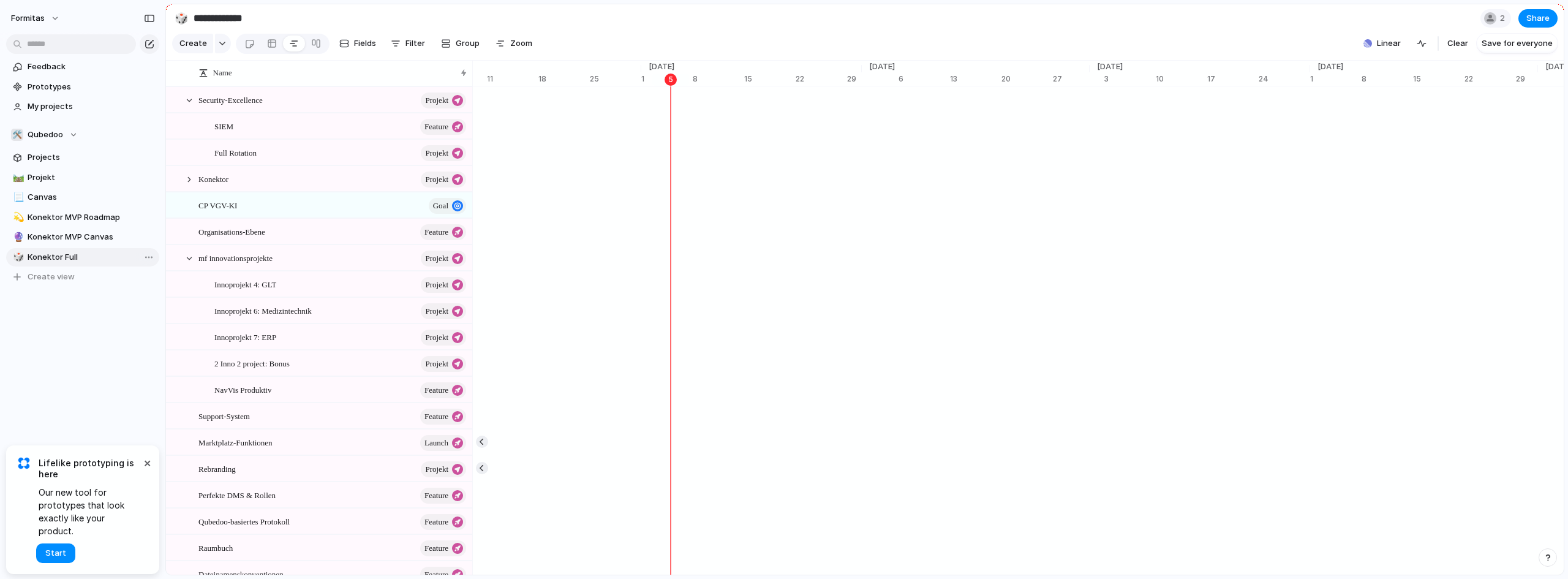
scroll to position [0, 7889]
